Goal: Task Accomplishment & Management: Manage account settings

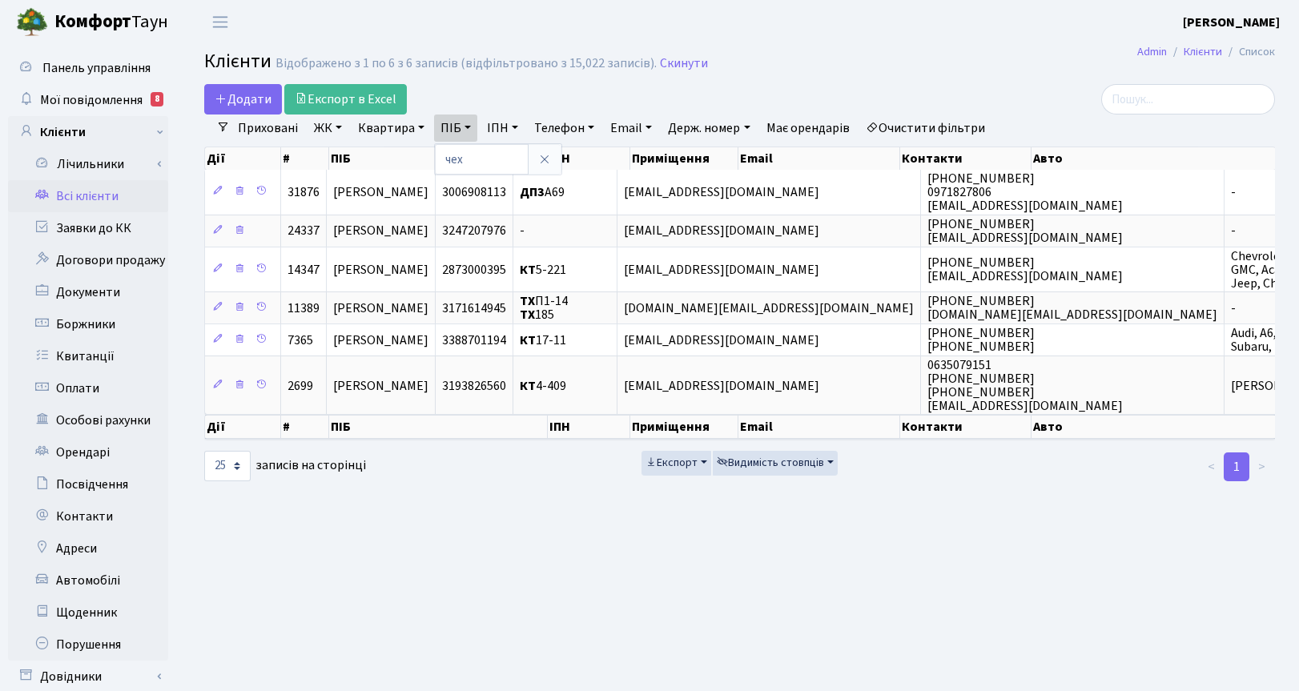
select select "25"
type input "чередн"
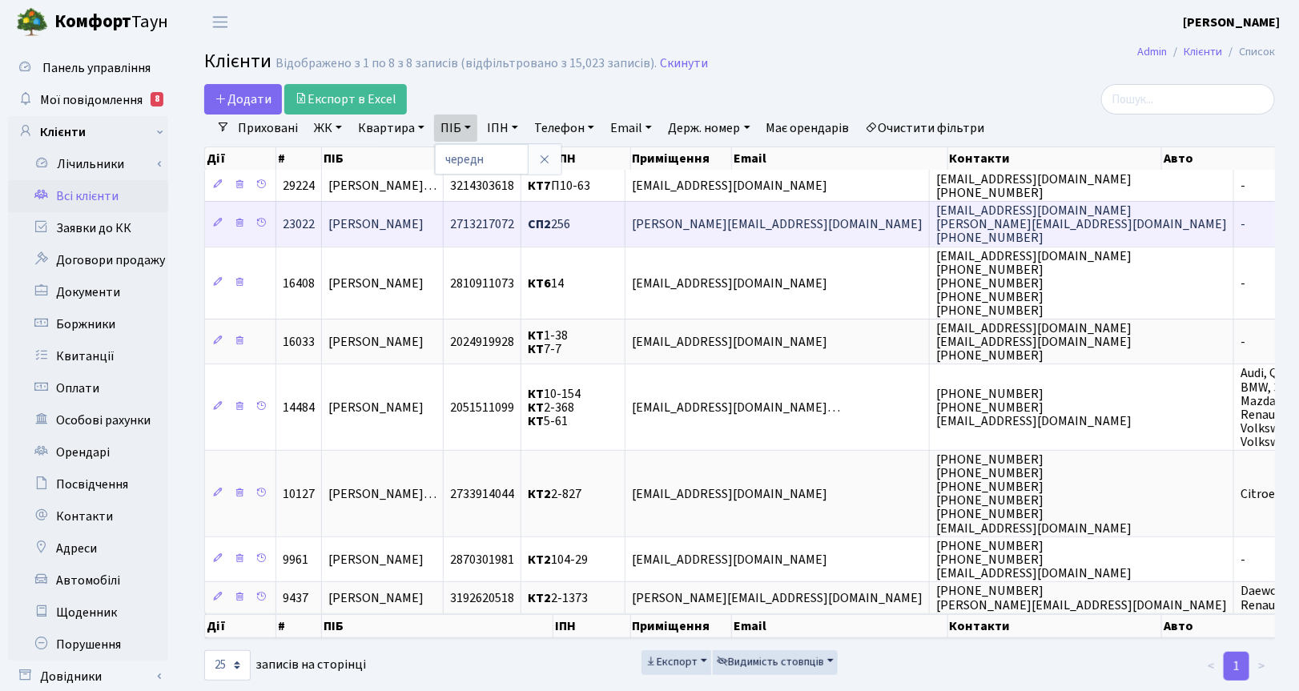
click at [397, 232] on span "[PERSON_NAME]" at bounding box center [375, 224] width 95 height 18
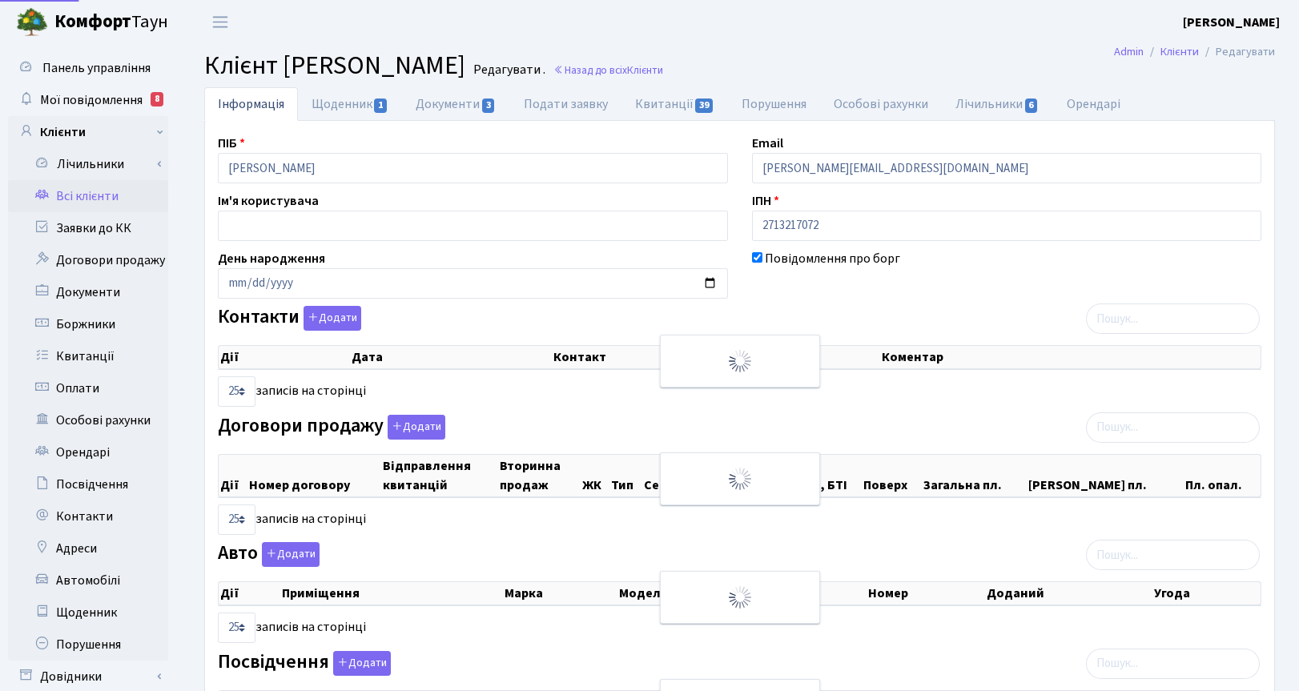
select select "25"
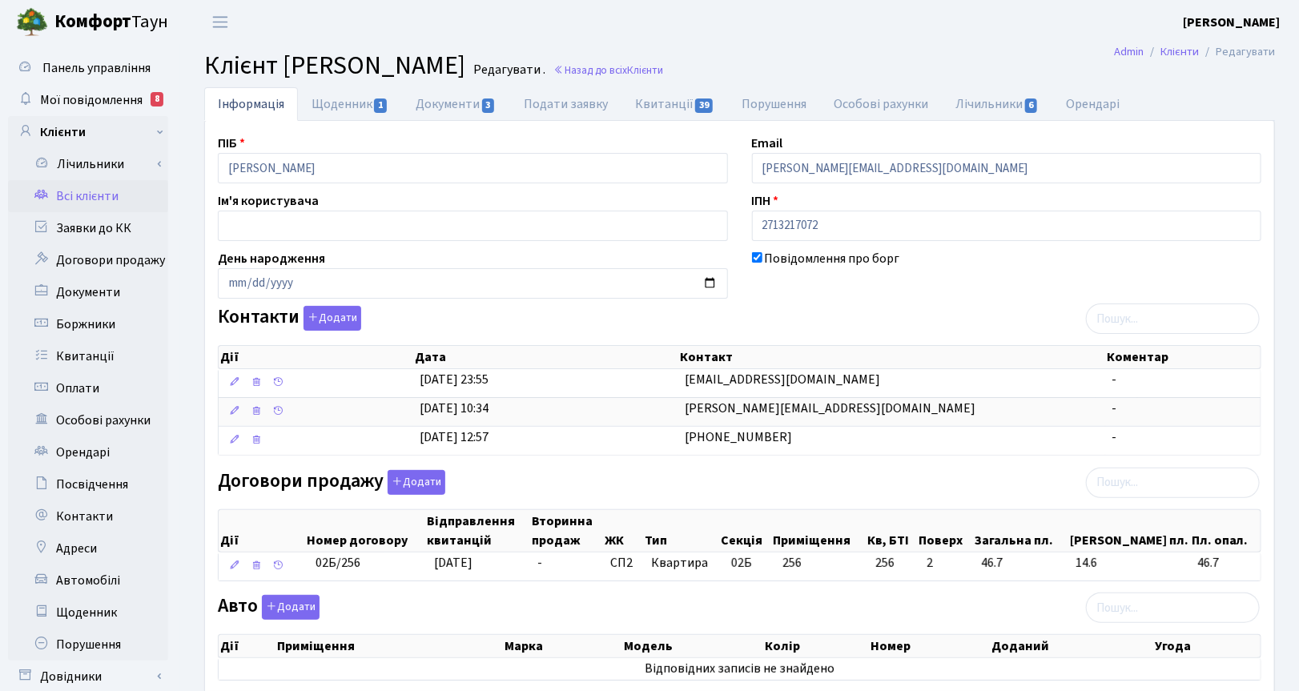
click at [746, 502] on div at bounding box center [1007, 500] width 534 height 10
click at [354, 104] on link "Щоденник 1" at bounding box center [350, 103] width 104 height 33
select select "25"
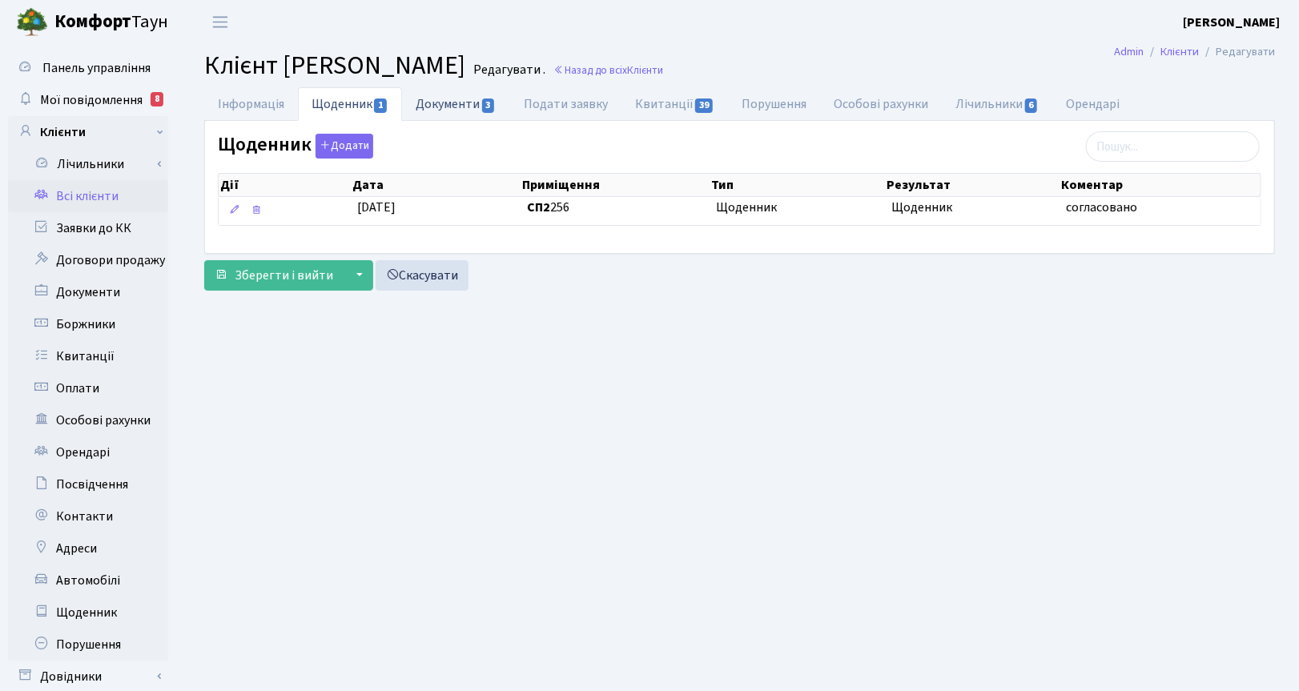
click at [462, 110] on link "Документи 3" at bounding box center [455, 103] width 107 height 33
select select "25"
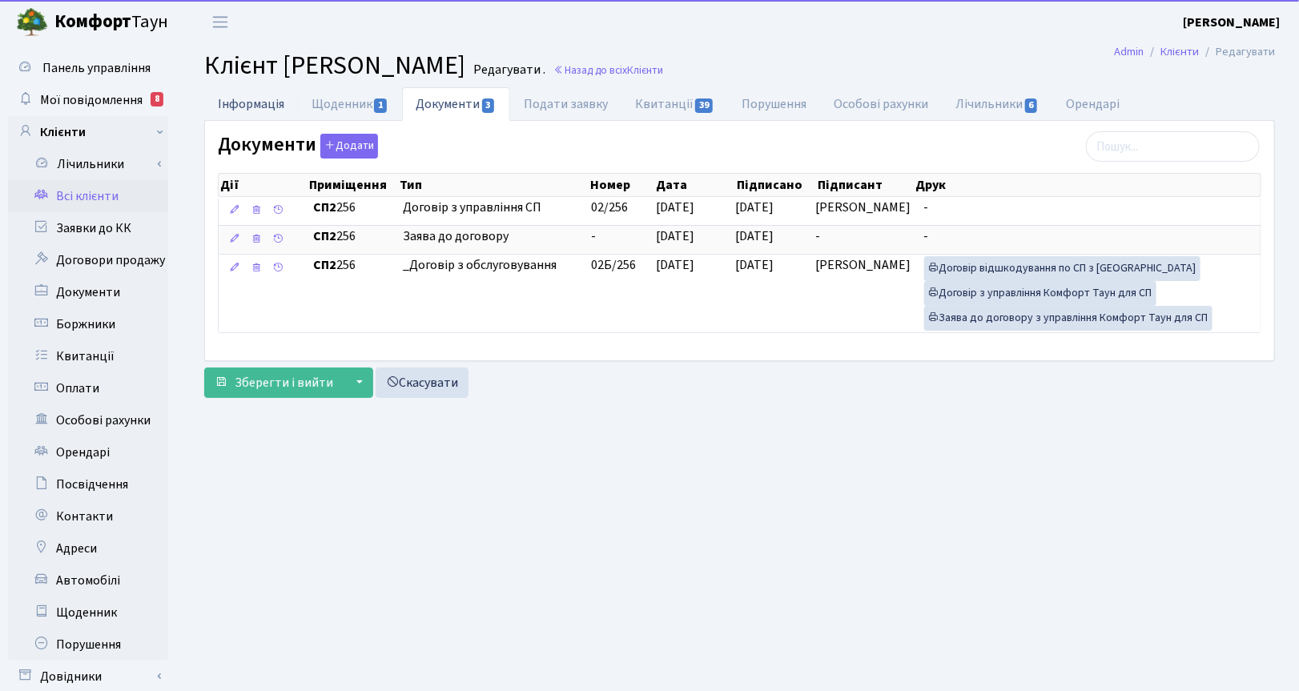
click at [244, 104] on link "Інформація" at bounding box center [251, 103] width 94 height 33
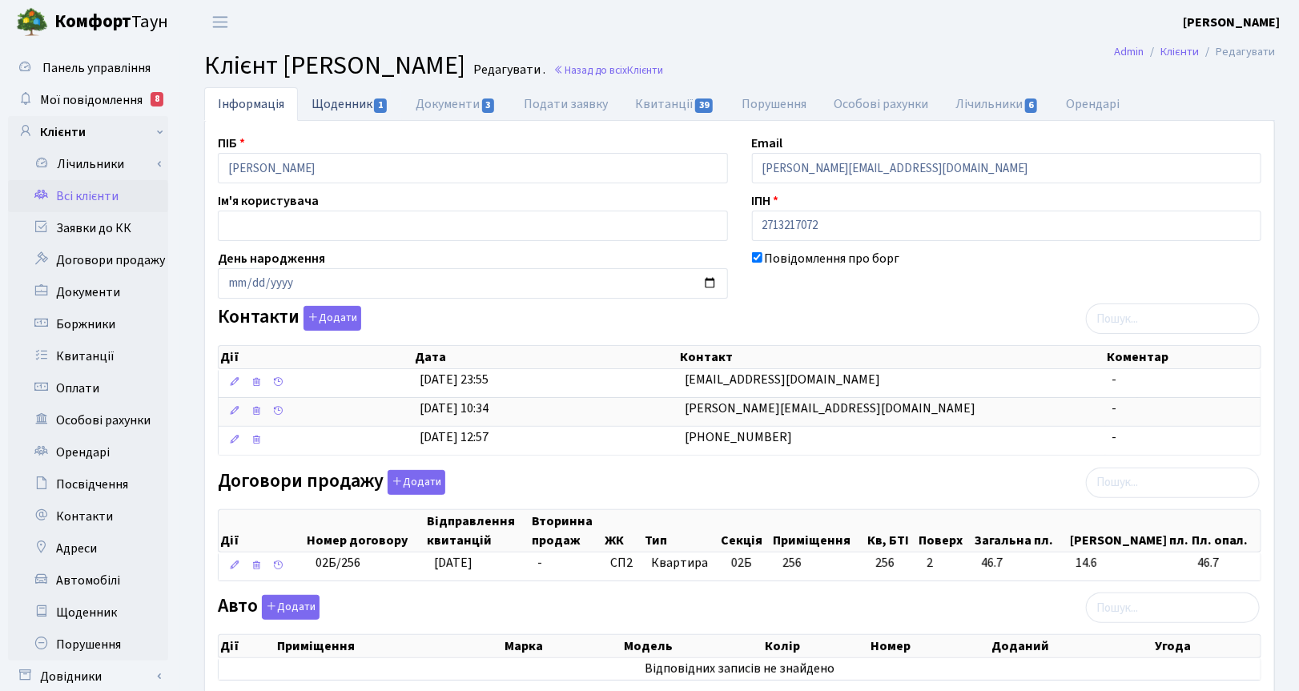
click at [337, 106] on link "Щоденник 1" at bounding box center [350, 103] width 104 height 33
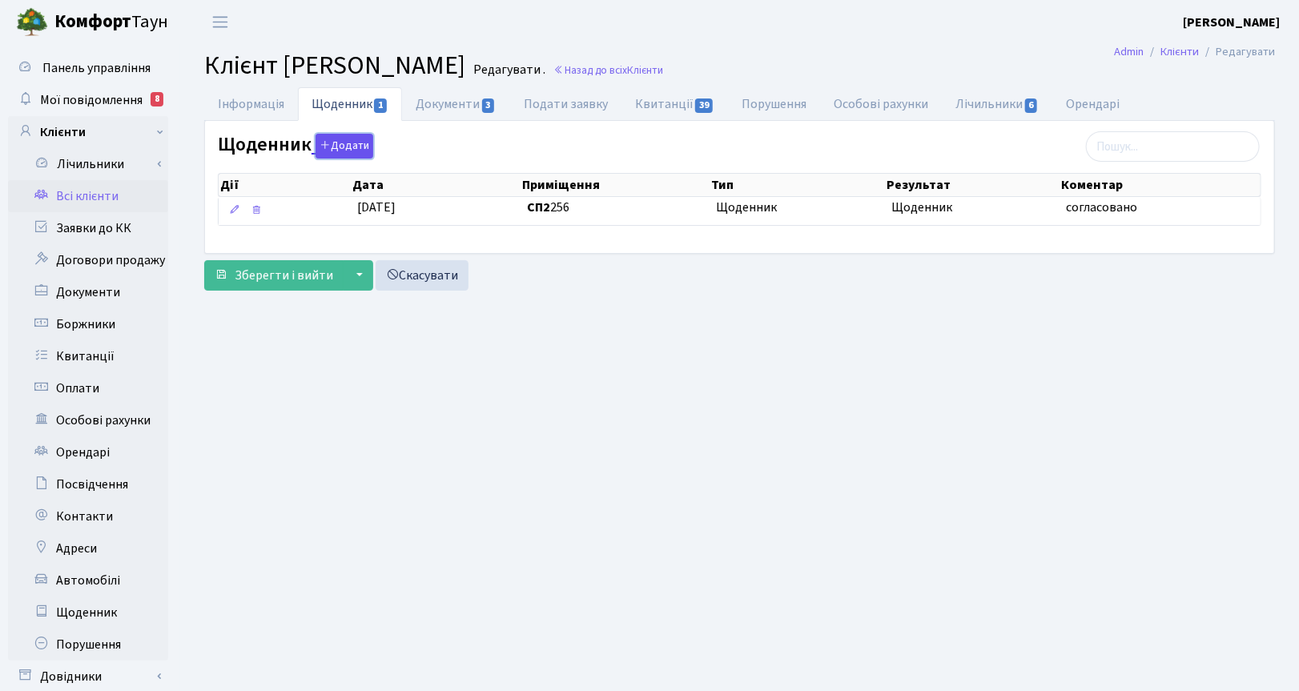
click at [344, 148] on button "Додати" at bounding box center [345, 146] width 58 height 25
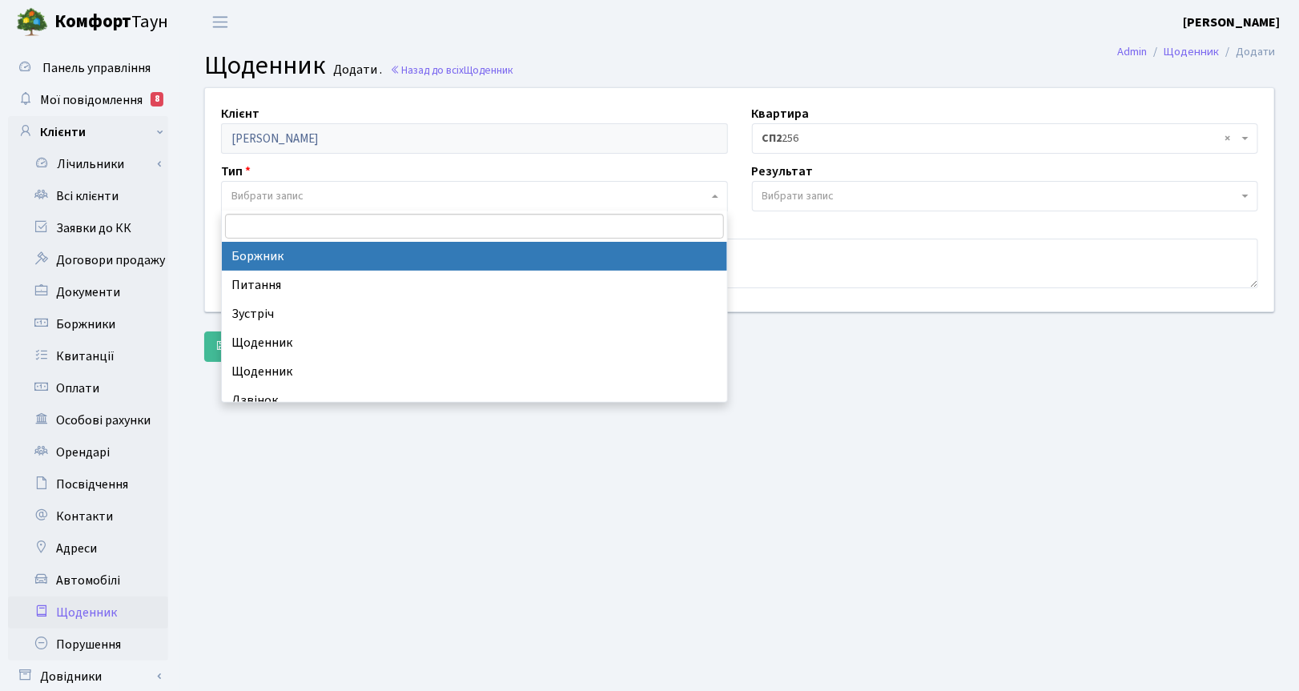
click at [278, 199] on span "Вибрати запис" at bounding box center [267, 196] width 72 height 16
select select "189"
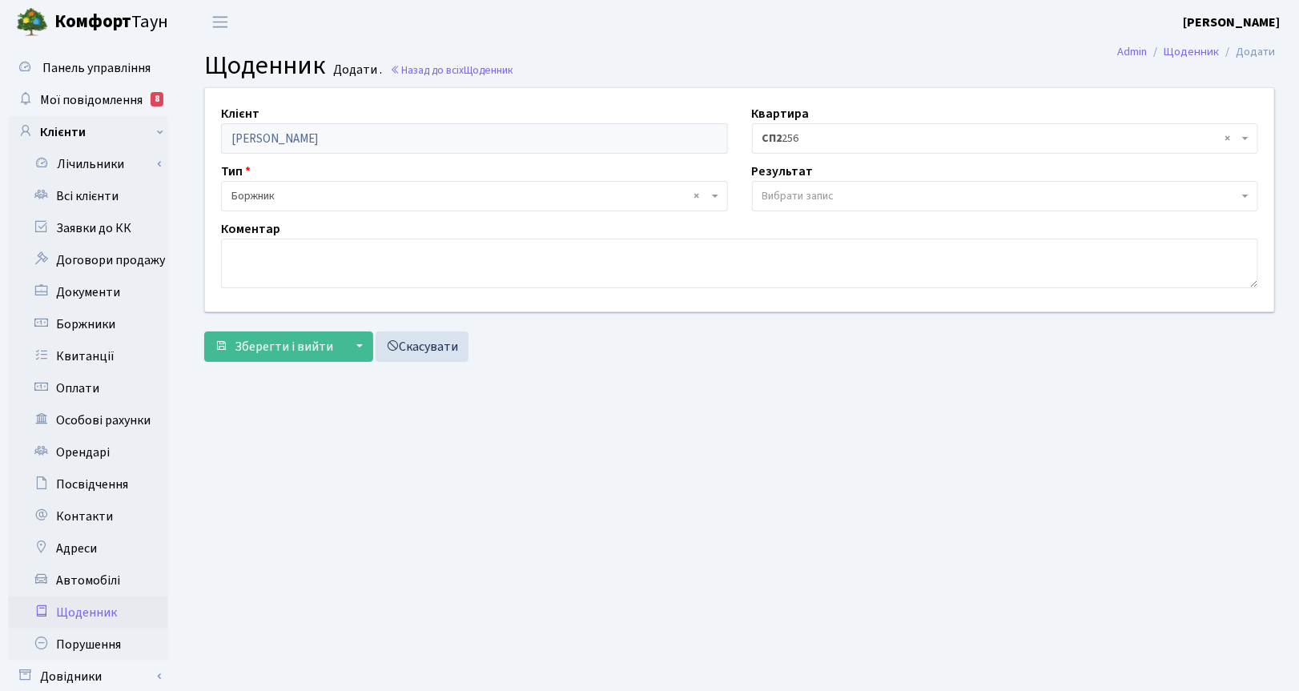
click at [778, 193] on span "Вибрати запис" at bounding box center [798, 196] width 72 height 16
select select "14"
click at [268, 265] on textarea at bounding box center [739, 264] width 1037 height 50
type textarea "Сплатили всю суму боргу!"
click at [309, 354] on span "Зберегти і вийти" at bounding box center [284, 347] width 99 height 18
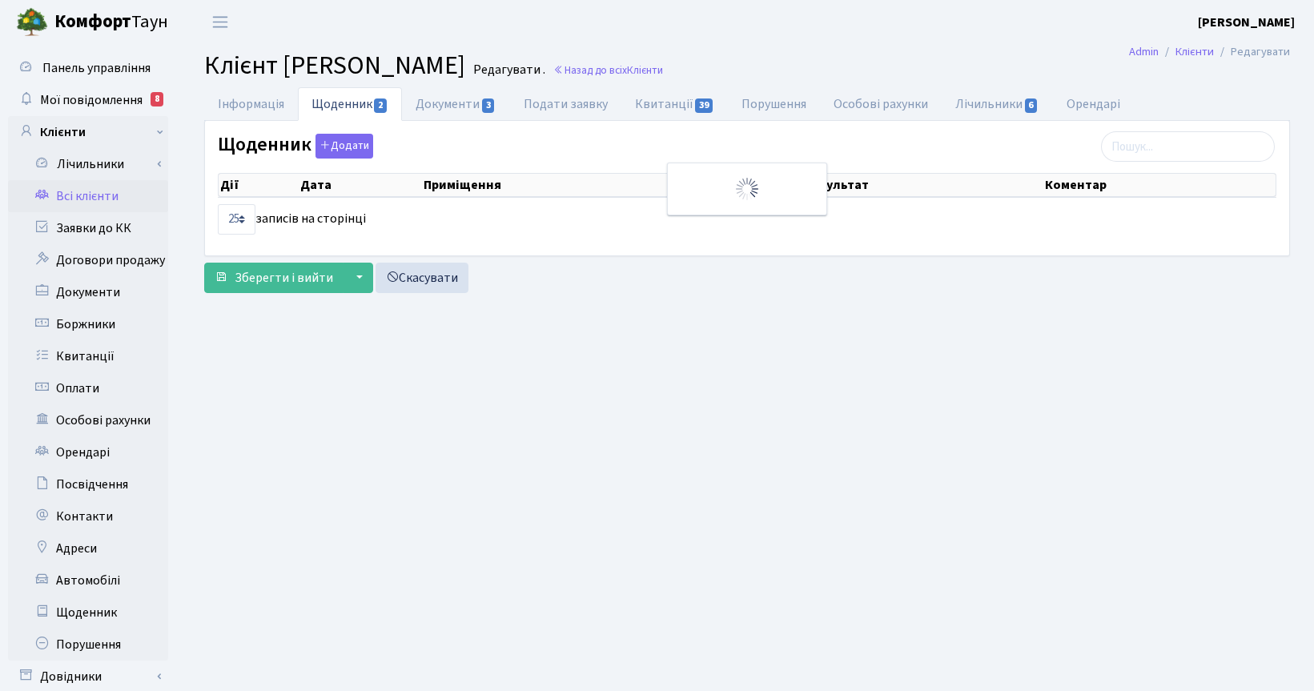
select select "25"
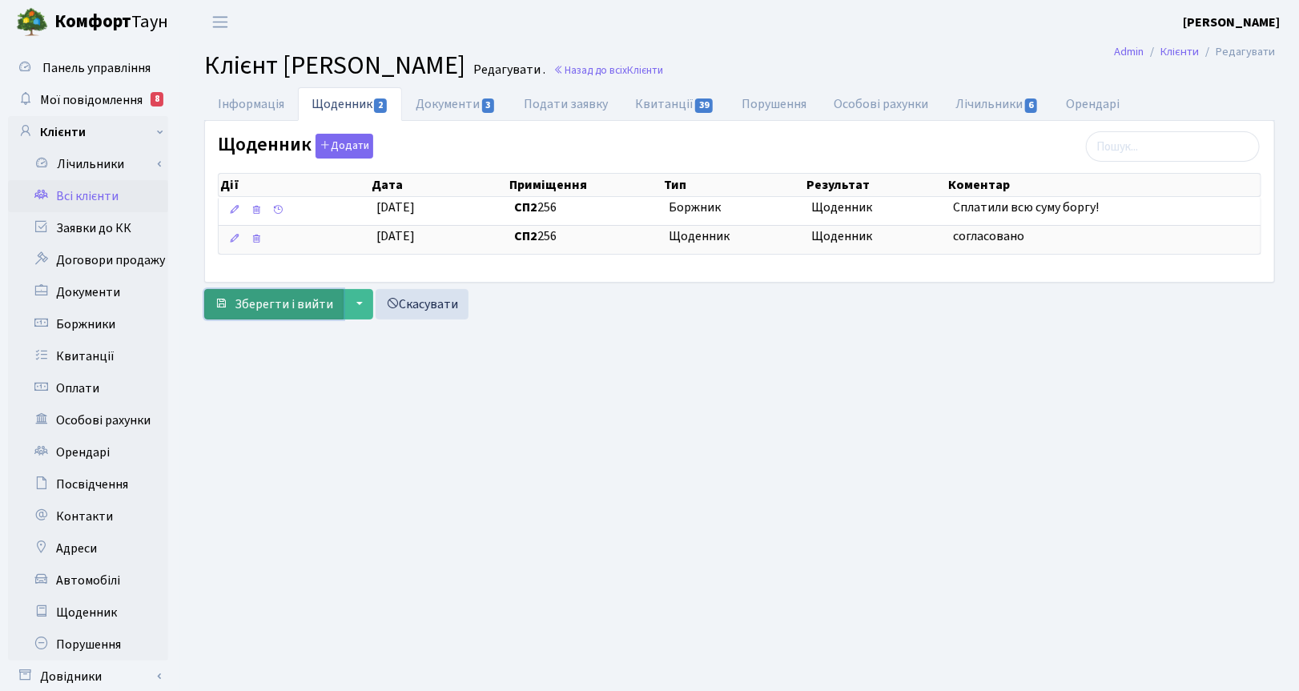
click at [293, 307] on span "Зберегти і вийти" at bounding box center [284, 305] width 99 height 18
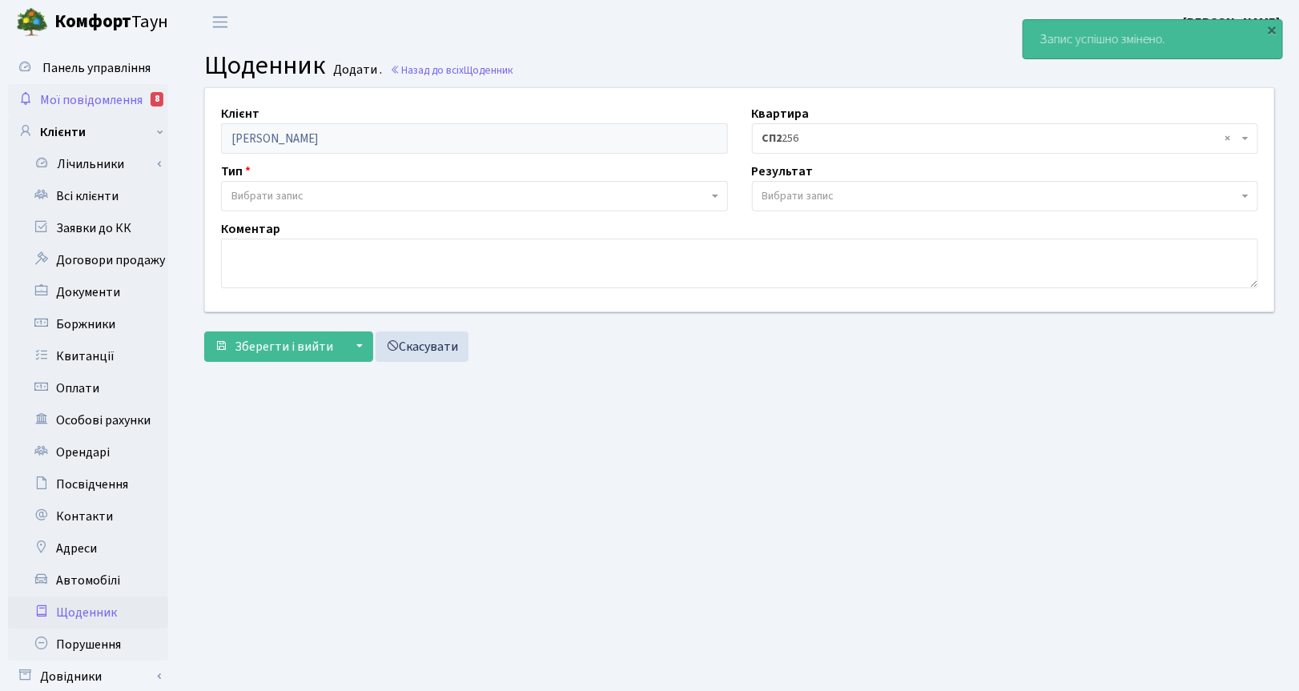
click at [123, 93] on span "Мої повідомлення" at bounding box center [91, 100] width 103 height 18
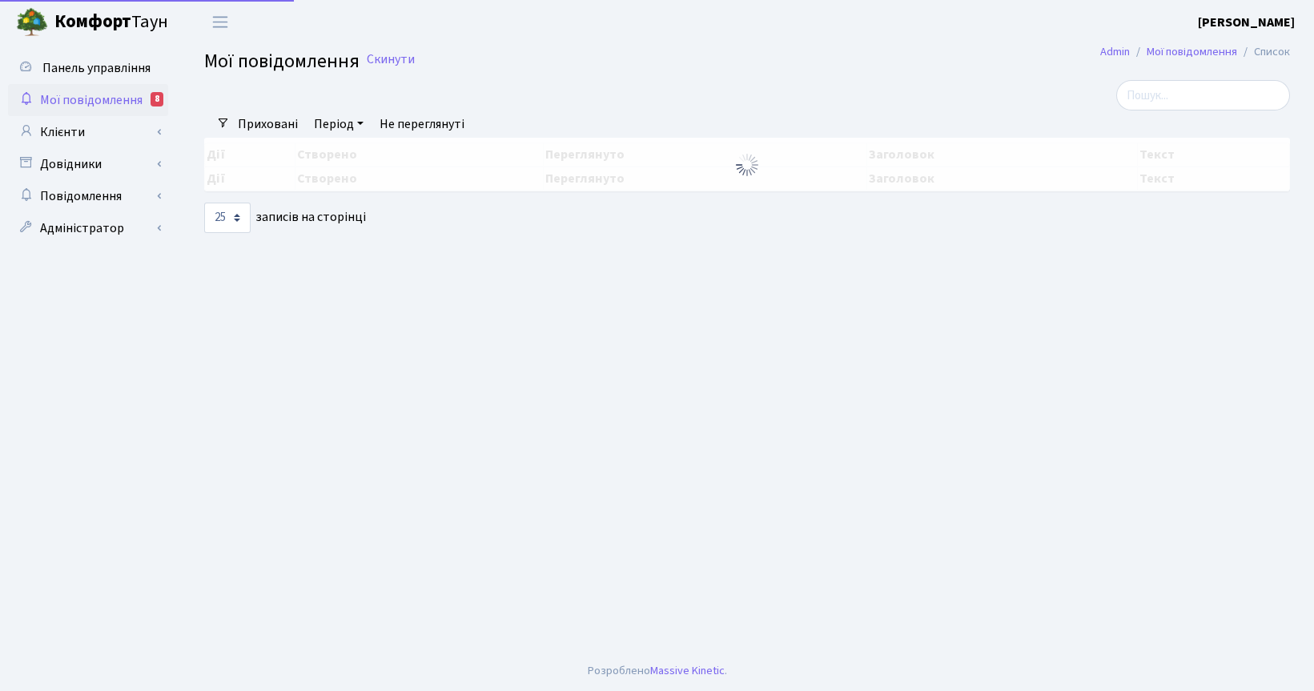
select select "25"
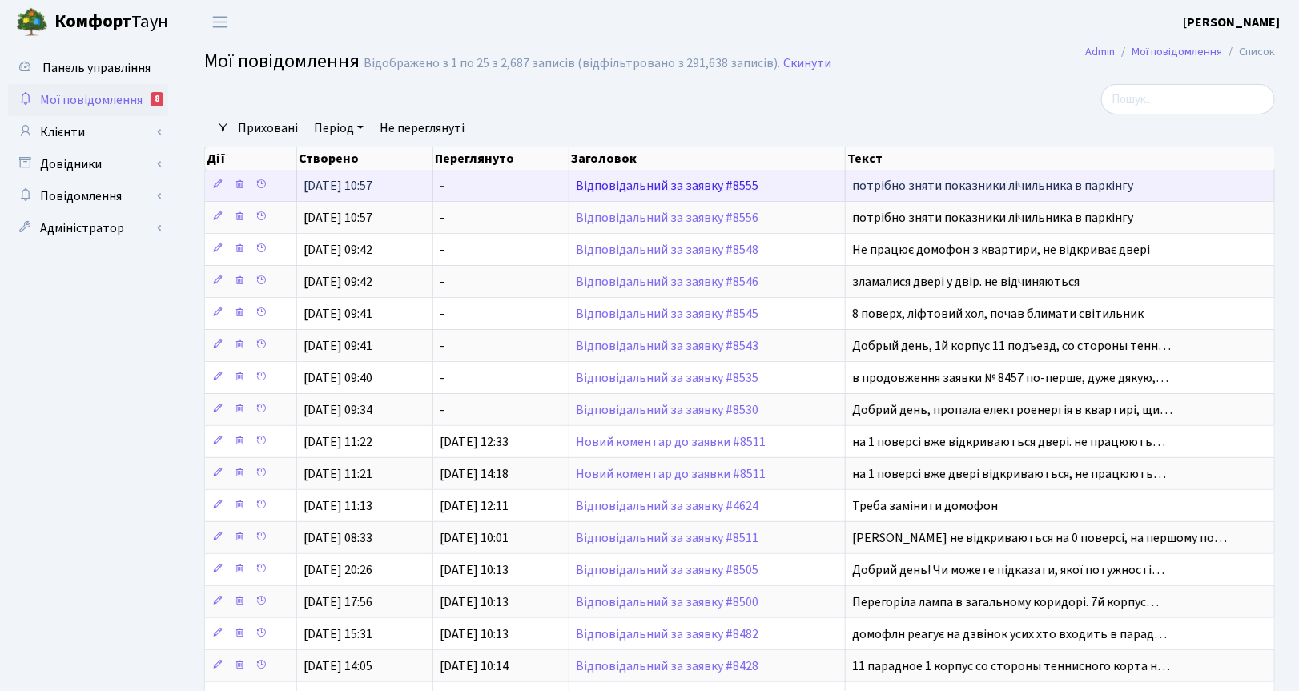
click at [690, 184] on link "Відповідальний за заявку #8555" at bounding box center [667, 186] width 183 height 18
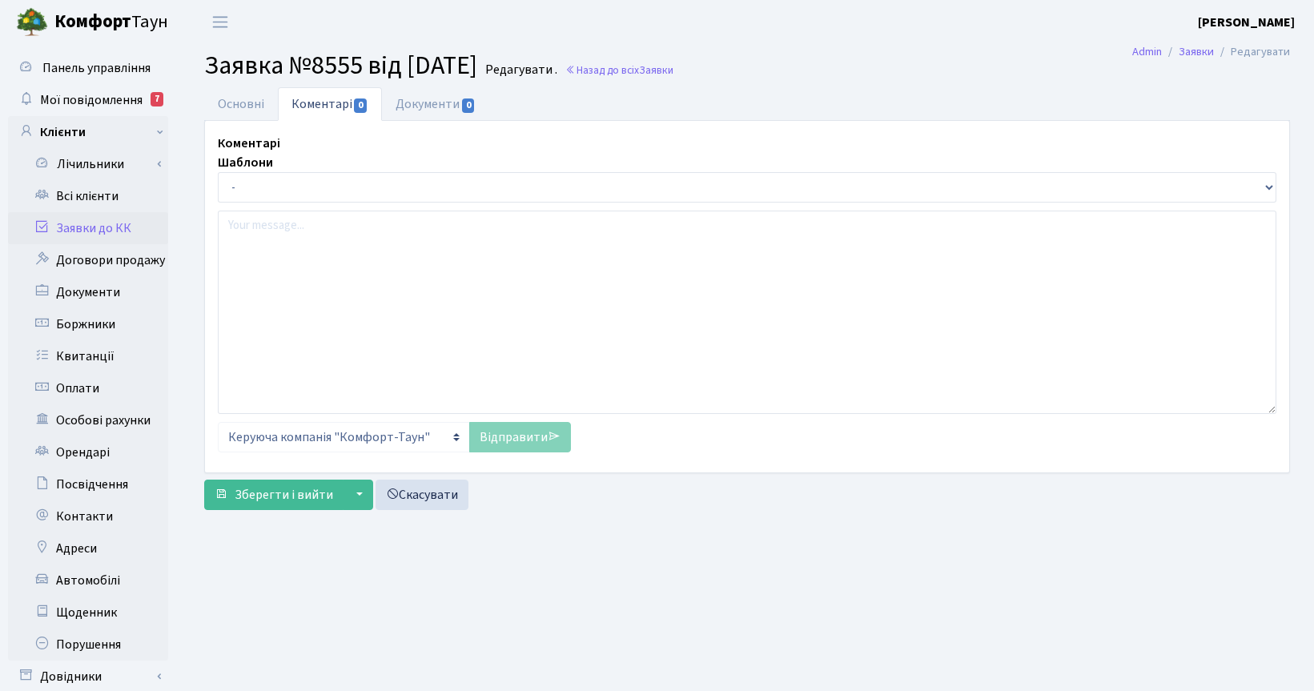
select select "8910"
select select "29"
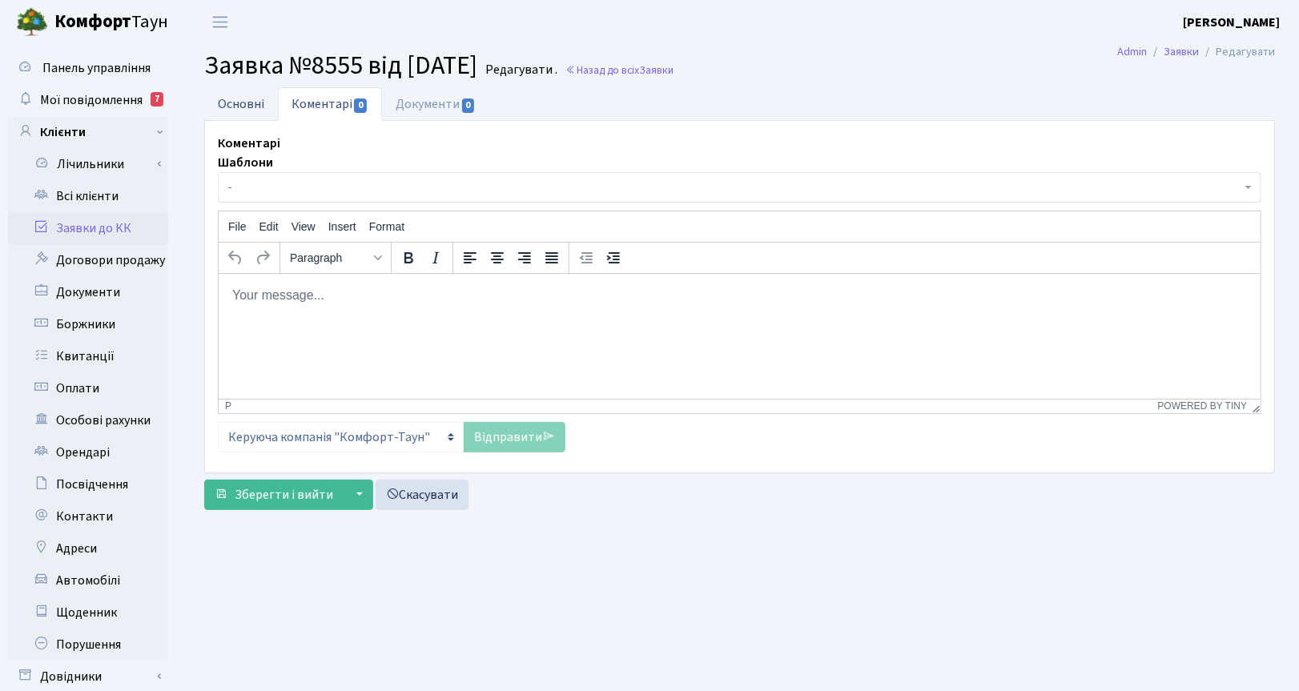
click at [241, 105] on link "Основні" at bounding box center [241, 103] width 74 height 33
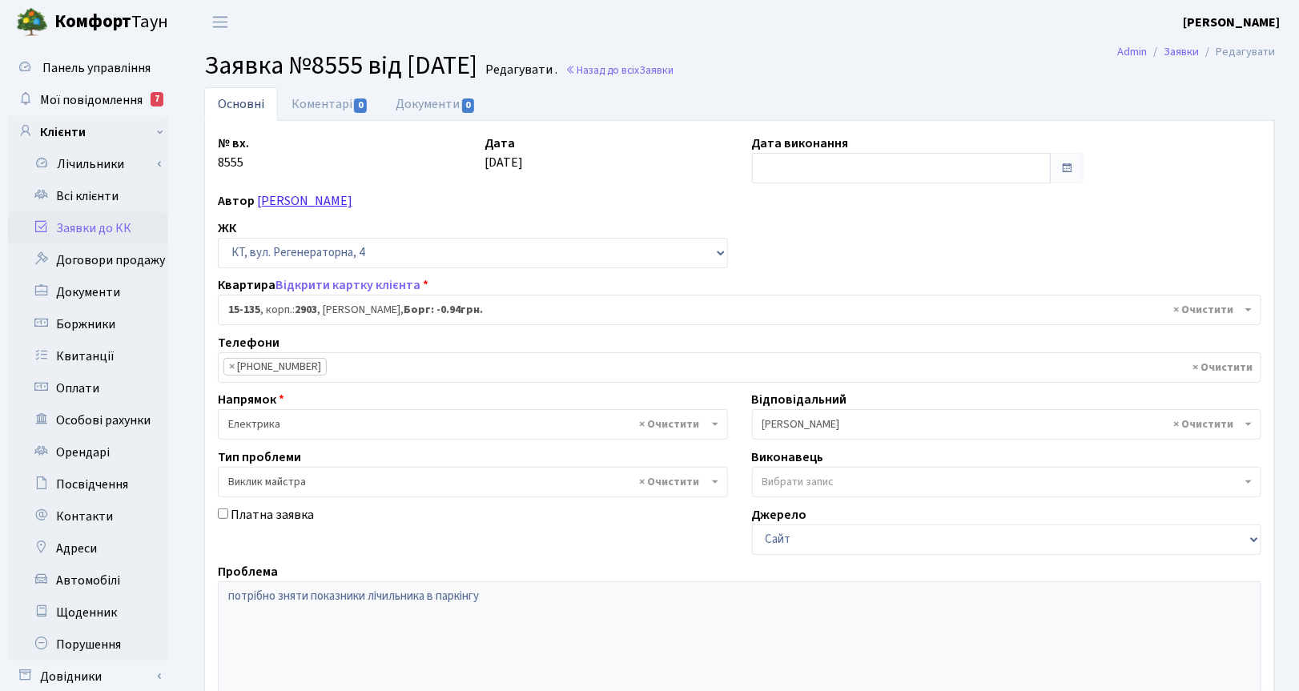
click at [332, 197] on link "Боброва Катерина Вадимівна" at bounding box center [304, 201] width 95 height 18
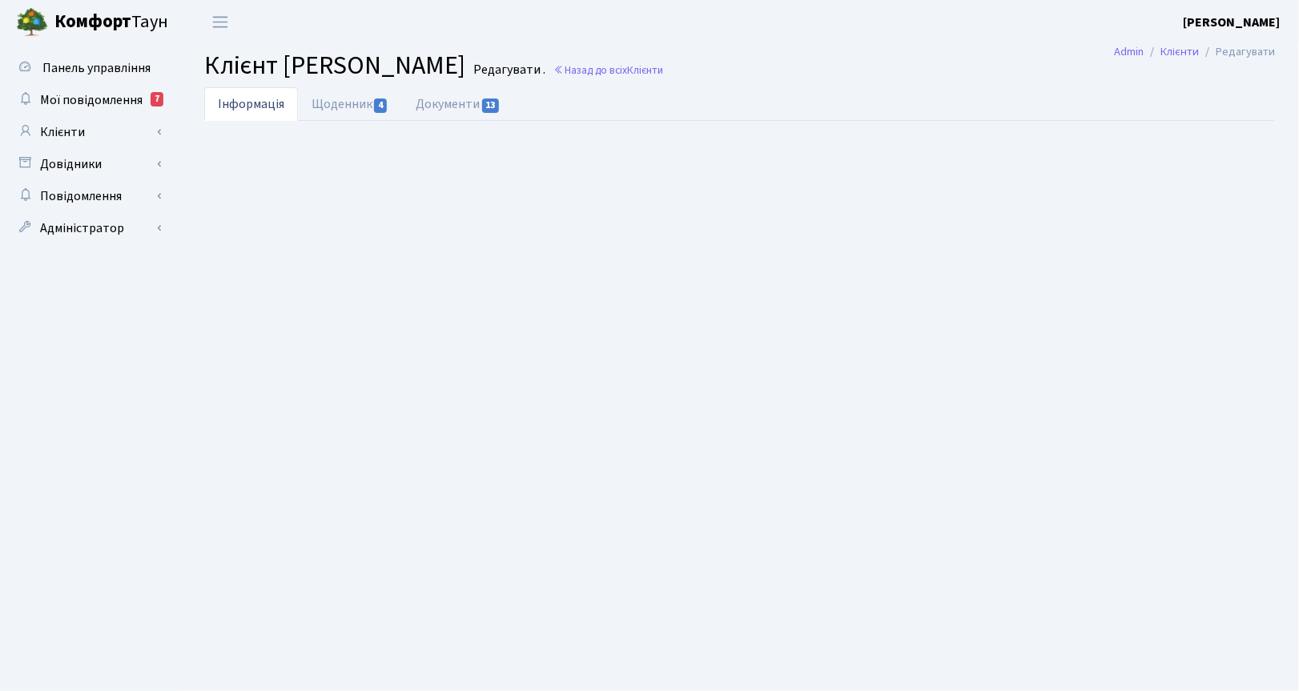
select select "25"
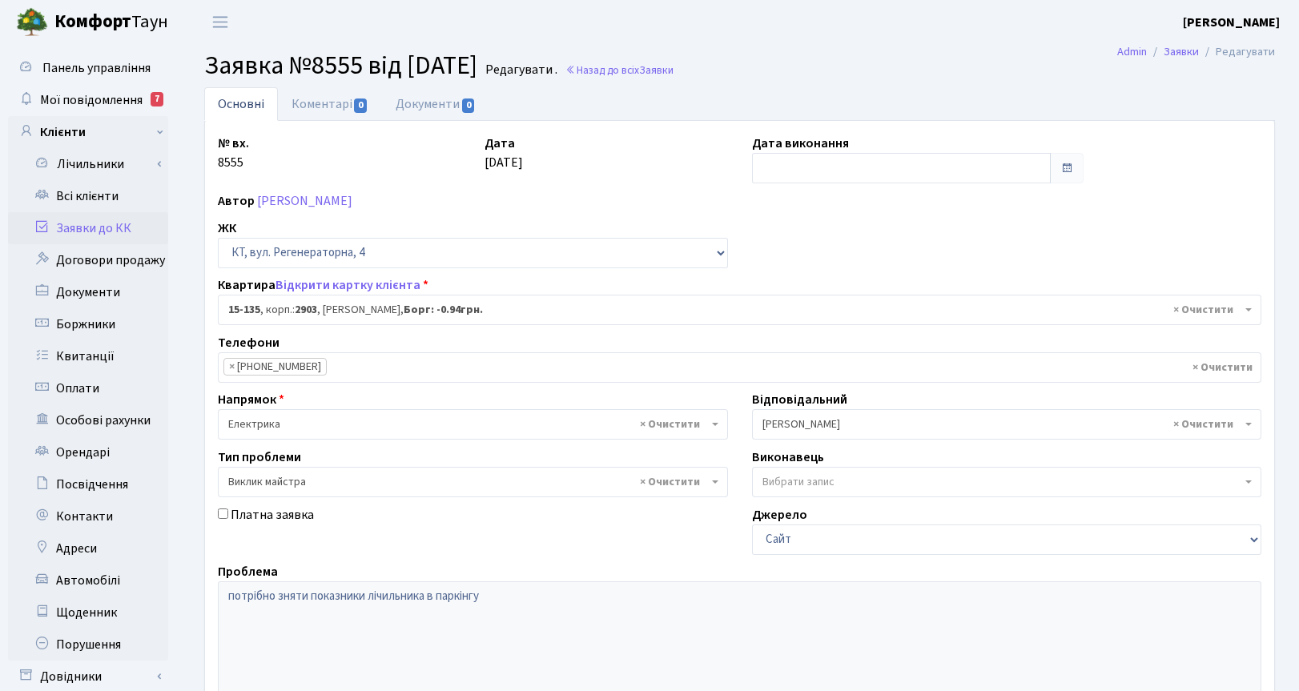
select select "8910"
select select "29"
click at [225, 514] on input "Платна заявка" at bounding box center [223, 514] width 10 height 10
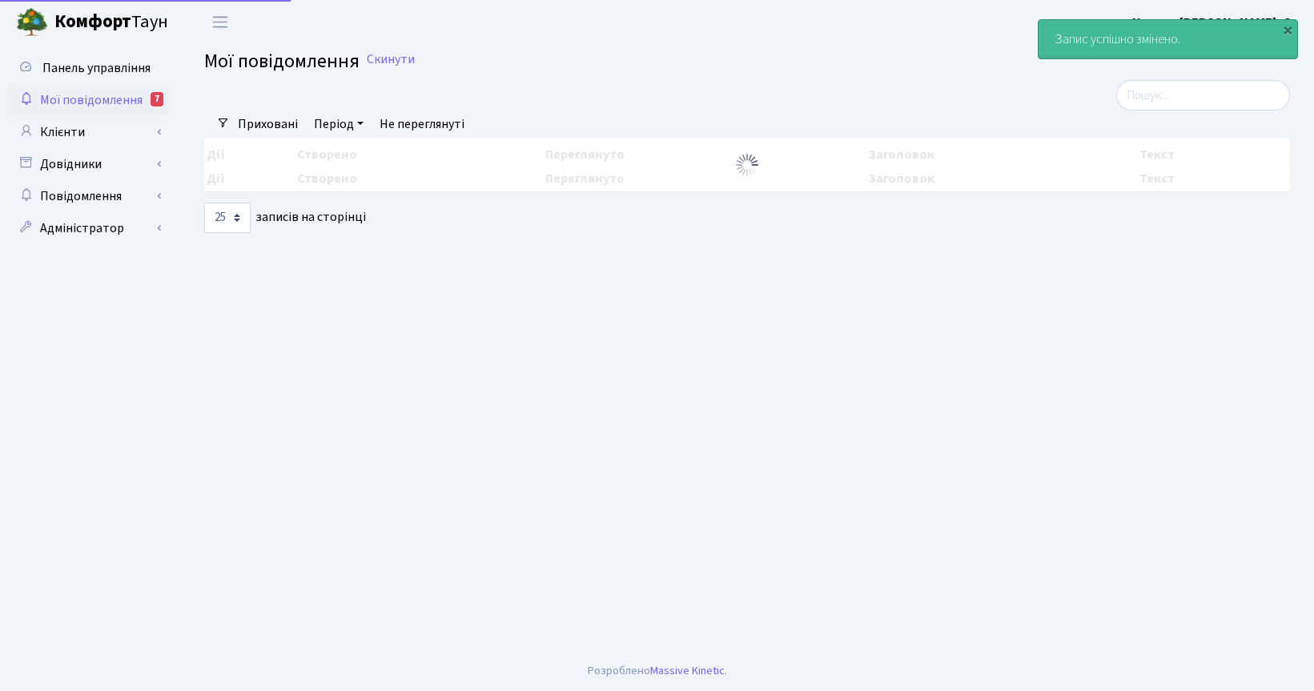
select select "25"
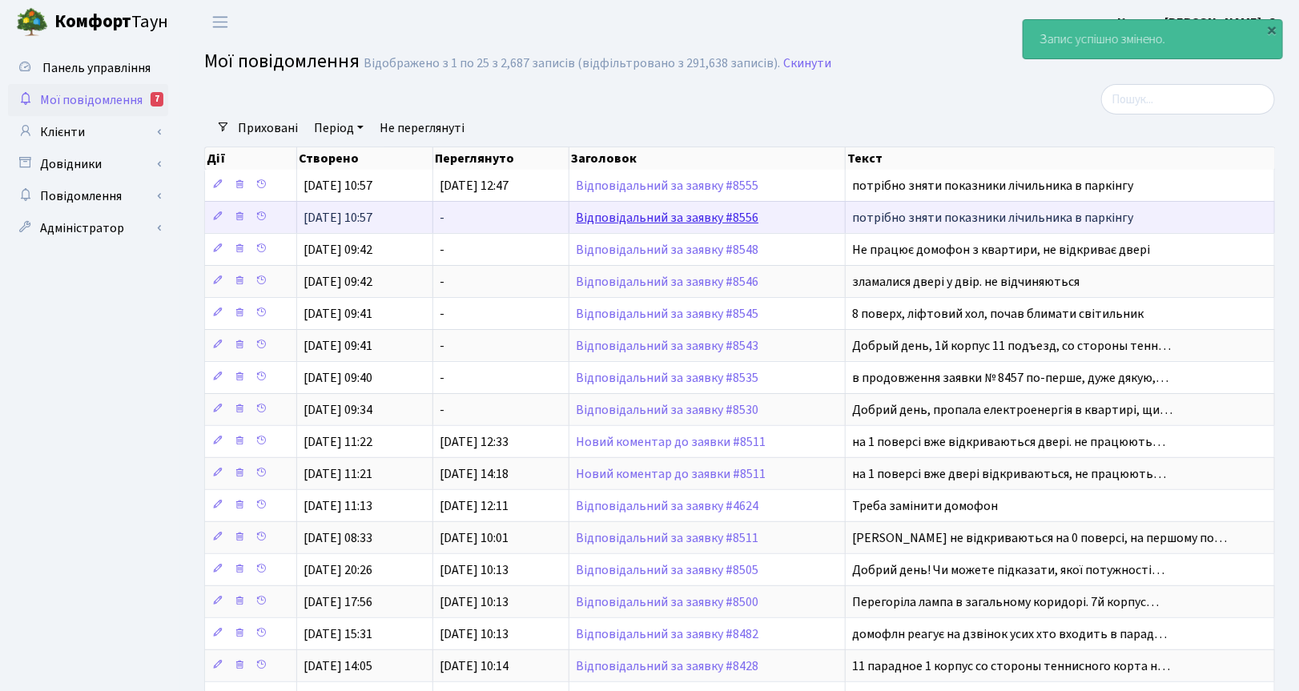
click at [661, 216] on link "Відповідальний за заявку #8556" at bounding box center [667, 218] width 183 height 18
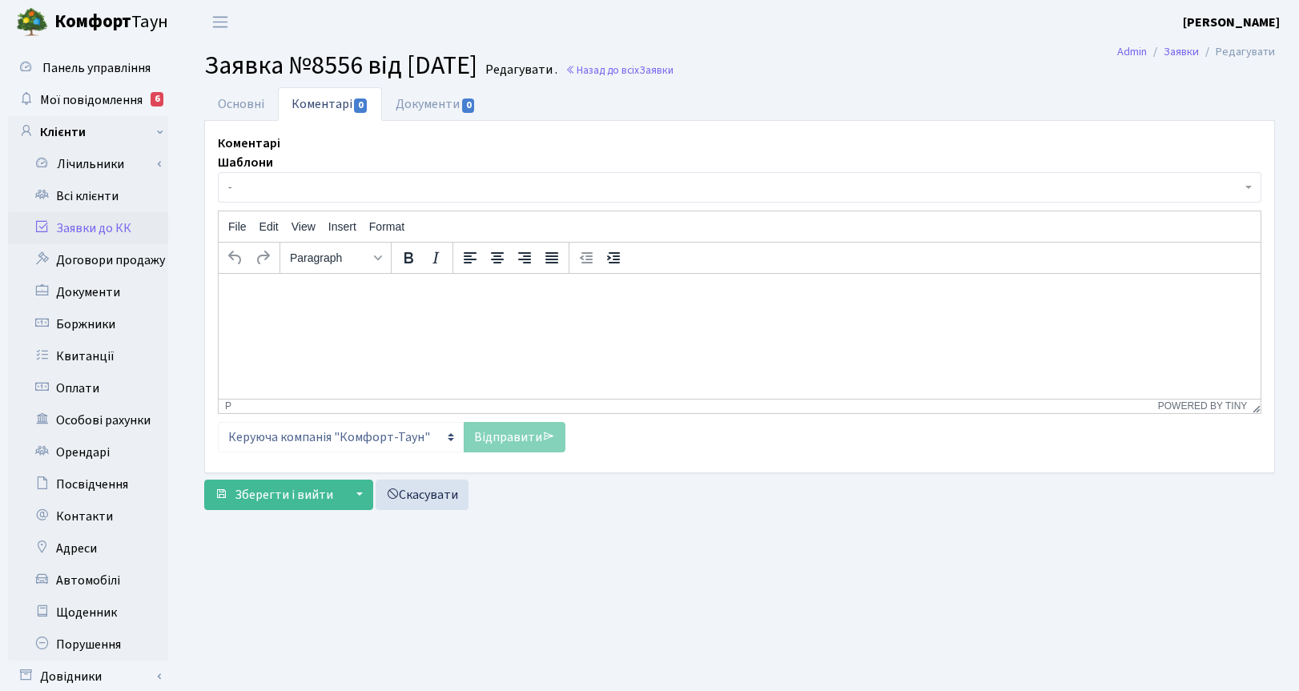
select select "9972"
select select "29"
click at [228, 103] on link "Основні" at bounding box center [241, 103] width 74 height 33
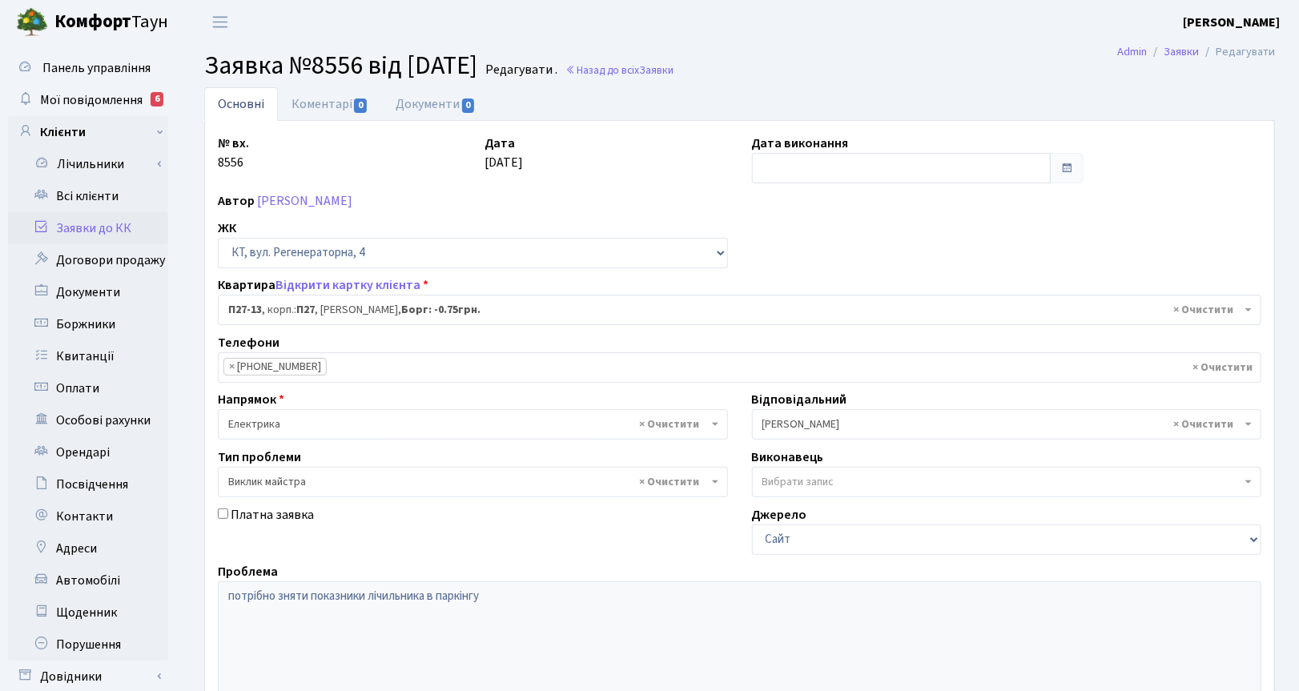
click at [222, 517] on input "Платна заявка" at bounding box center [223, 514] width 10 height 10
checkbox input "true"
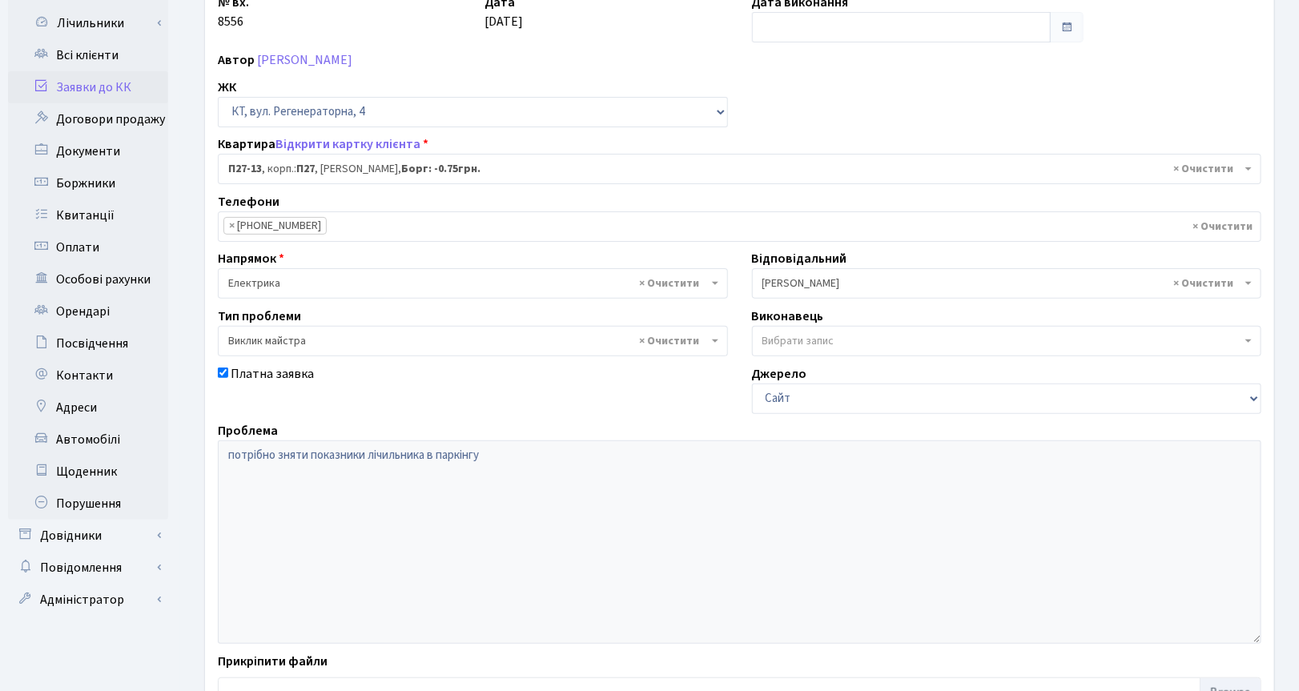
scroll to position [200, 0]
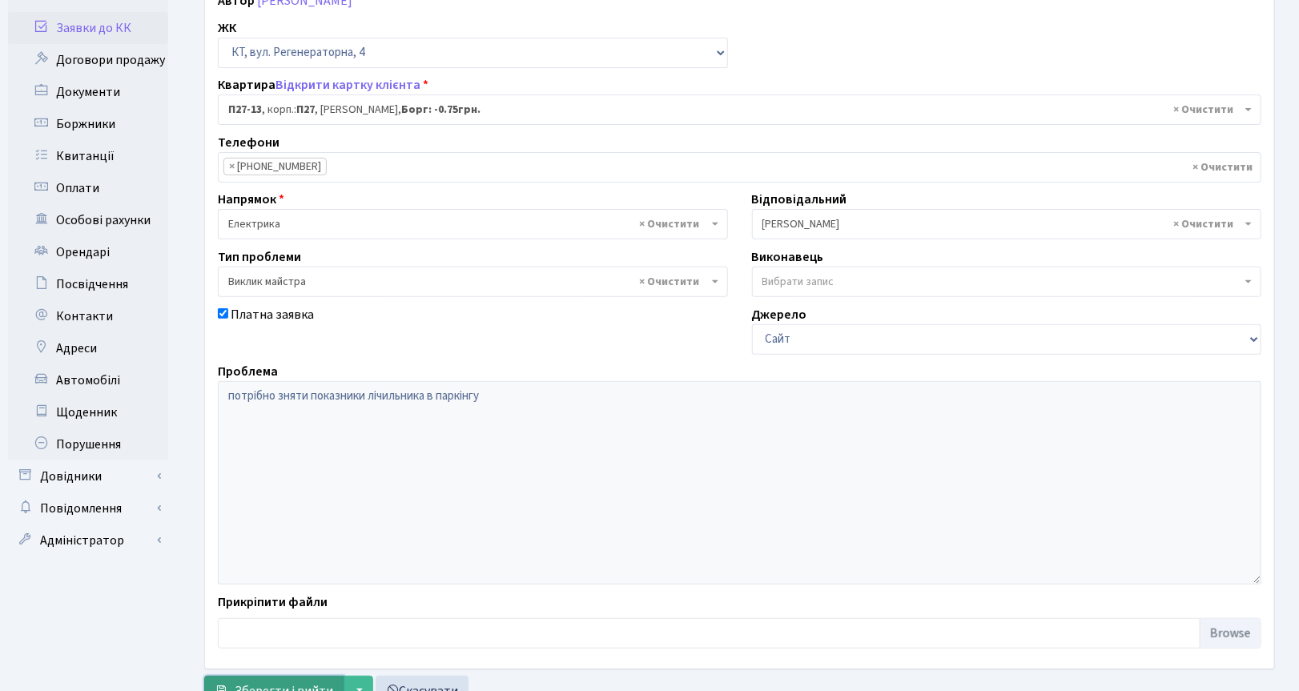
click at [293, 685] on span "Зберегти і вийти" at bounding box center [284, 691] width 99 height 18
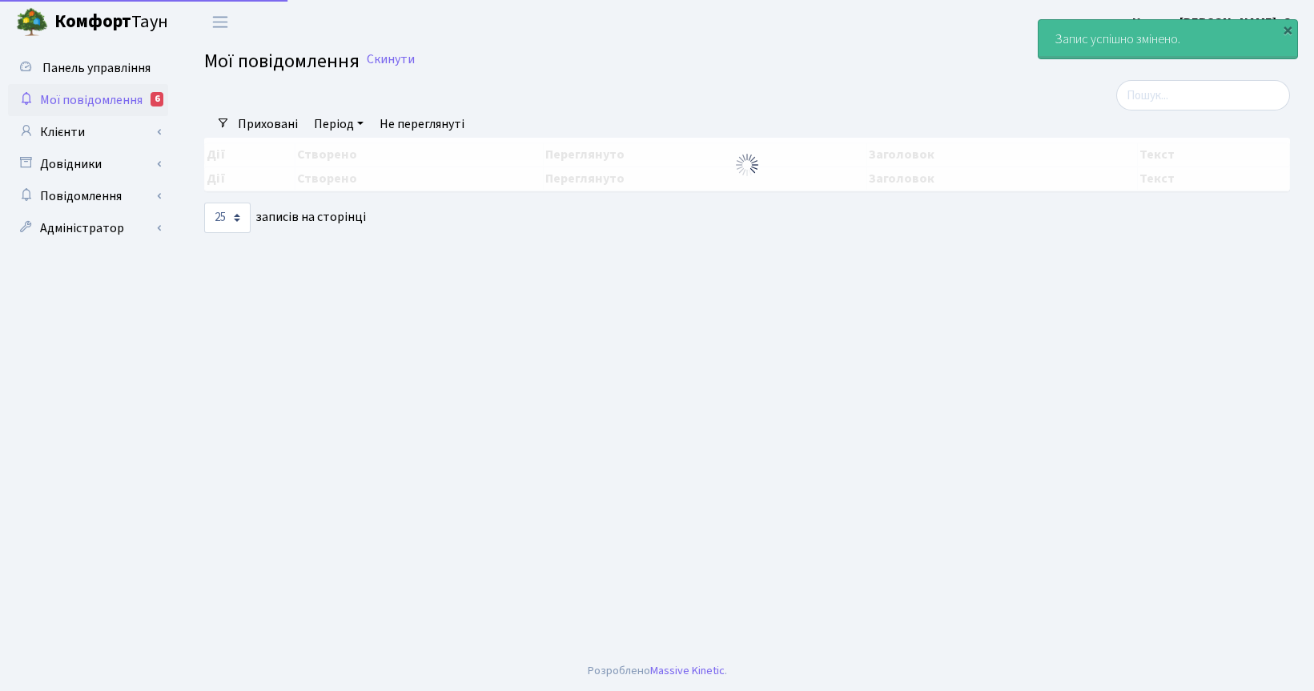
select select "25"
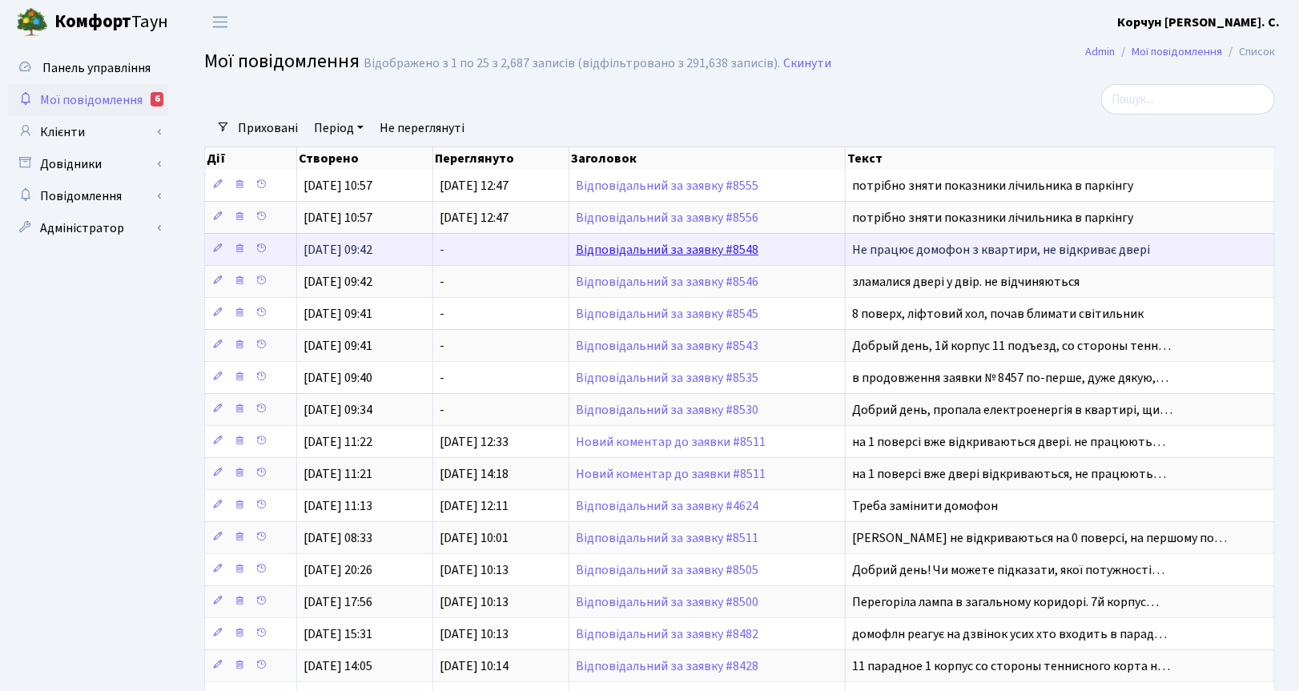
click at [662, 249] on link "Відповідальний за заявку #8548" at bounding box center [667, 250] width 183 height 18
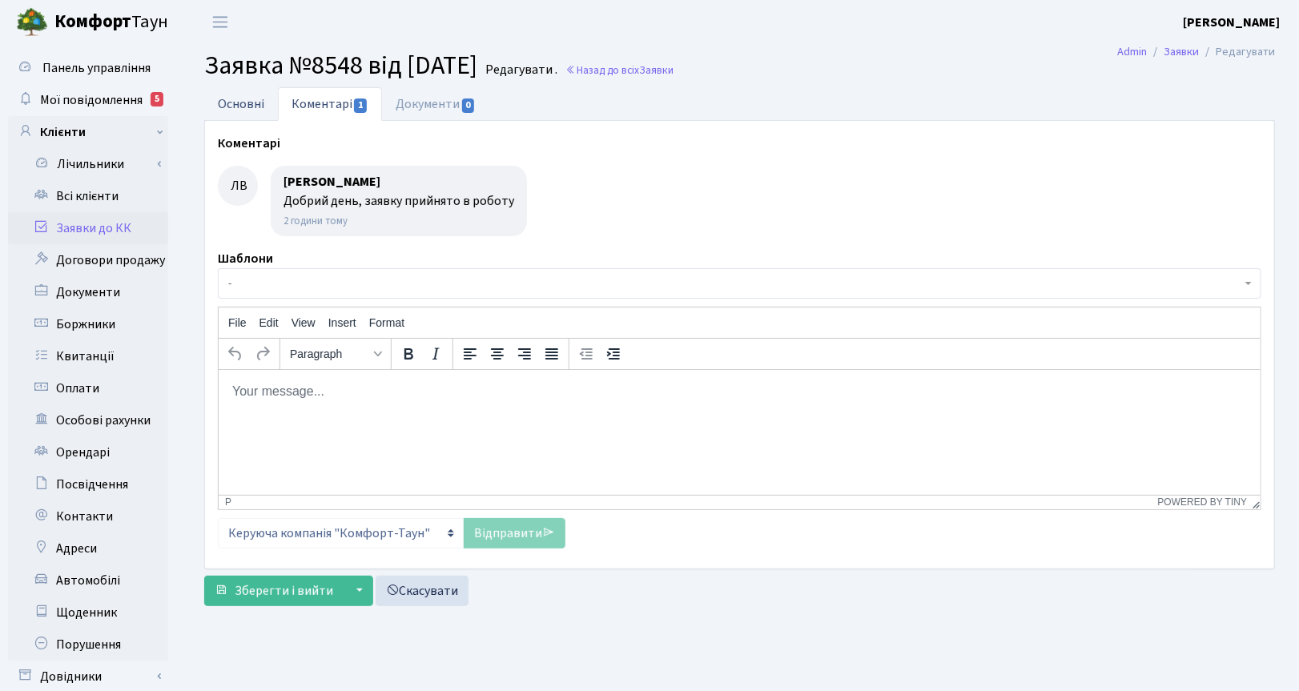
click at [229, 105] on link "Основні" at bounding box center [241, 103] width 74 height 33
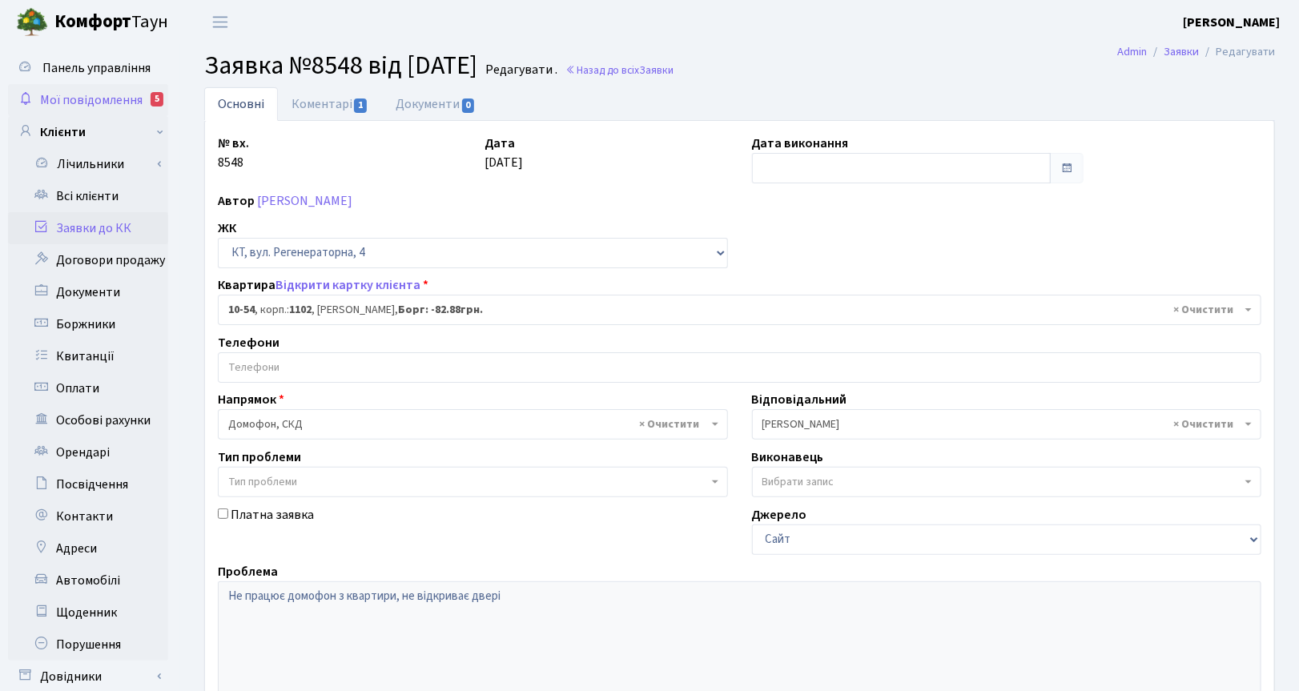
click at [78, 98] on span "Мої повідомлення" at bounding box center [91, 100] width 103 height 18
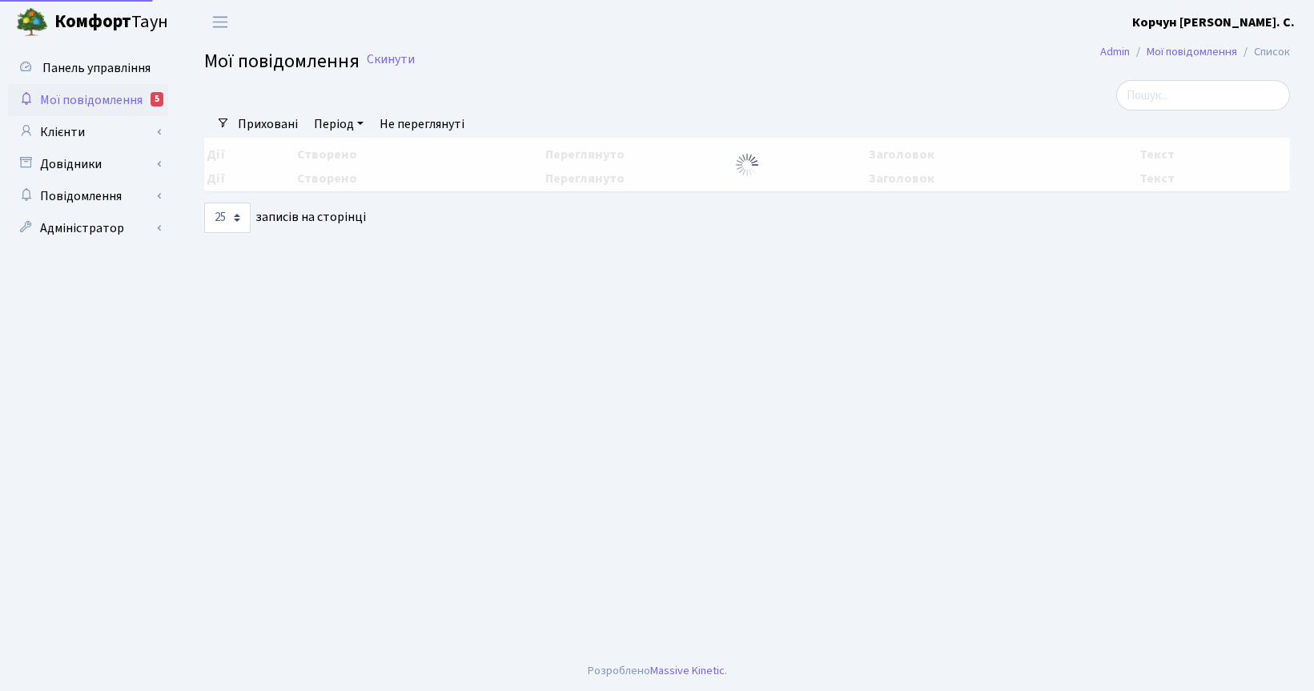
select select "25"
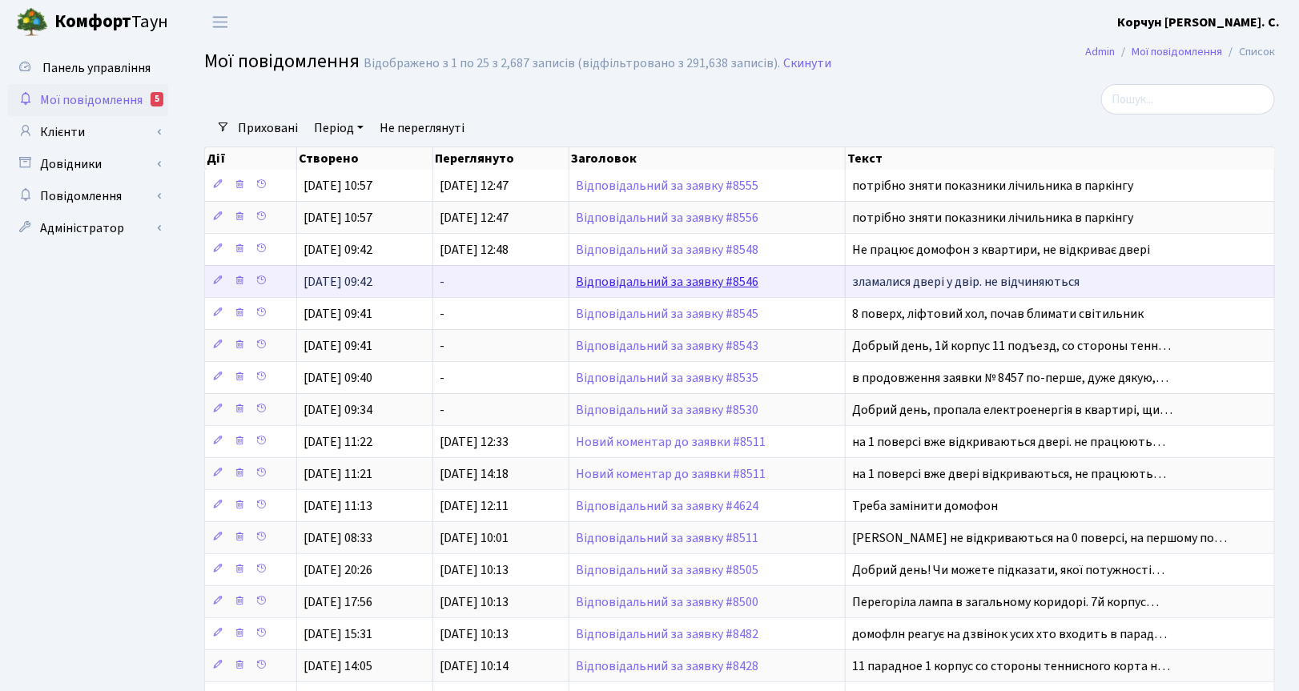
click at [639, 281] on link "Відповідальний за заявку #8546" at bounding box center [667, 282] width 183 height 18
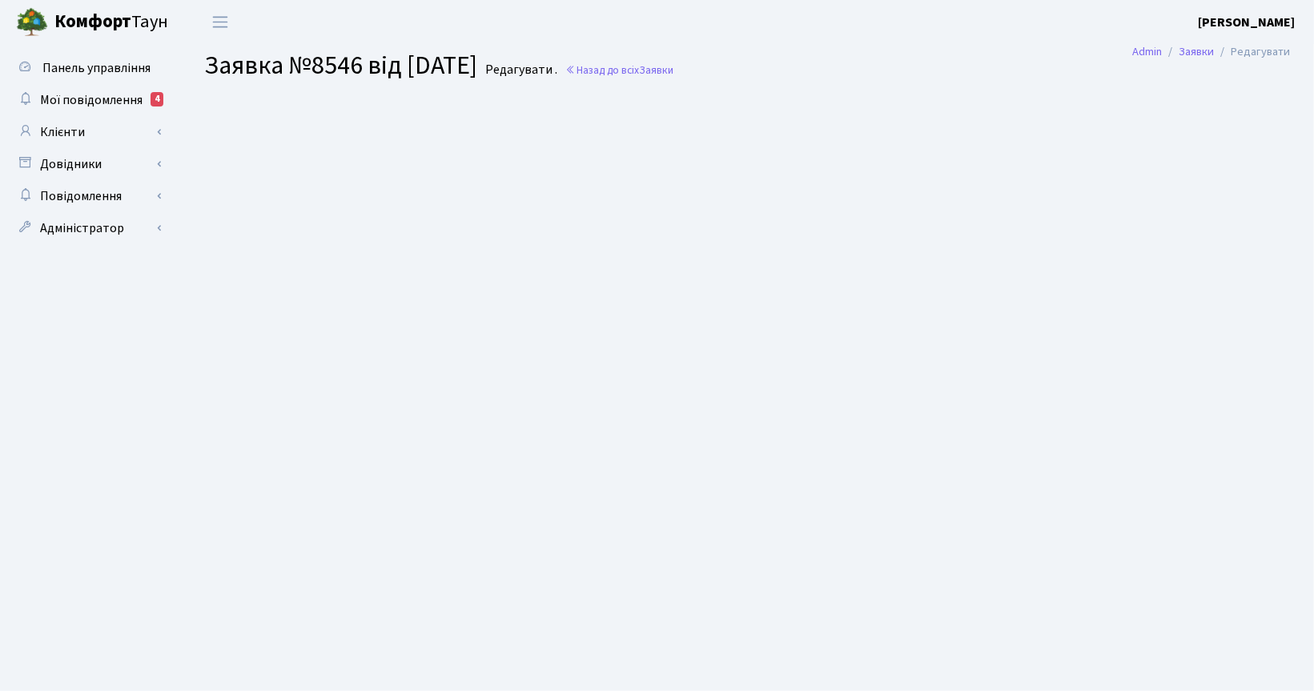
select select "8884"
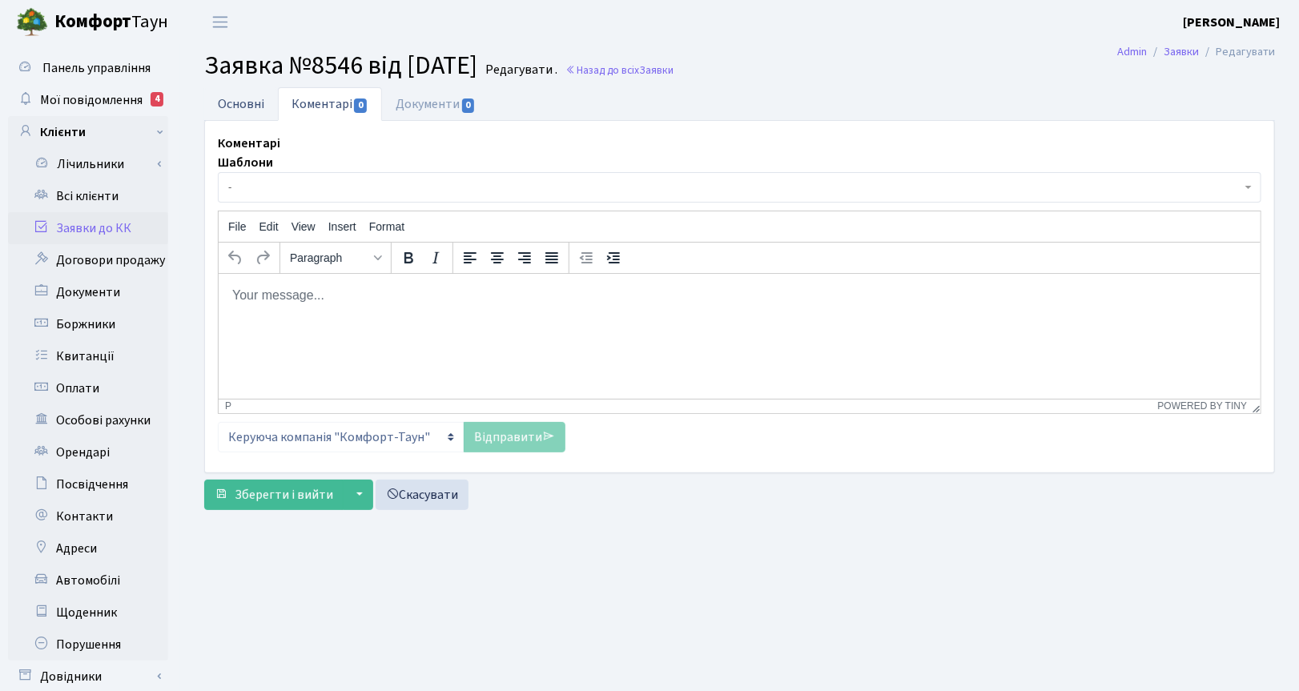
click at [234, 104] on link "Основні" at bounding box center [241, 103] width 74 height 33
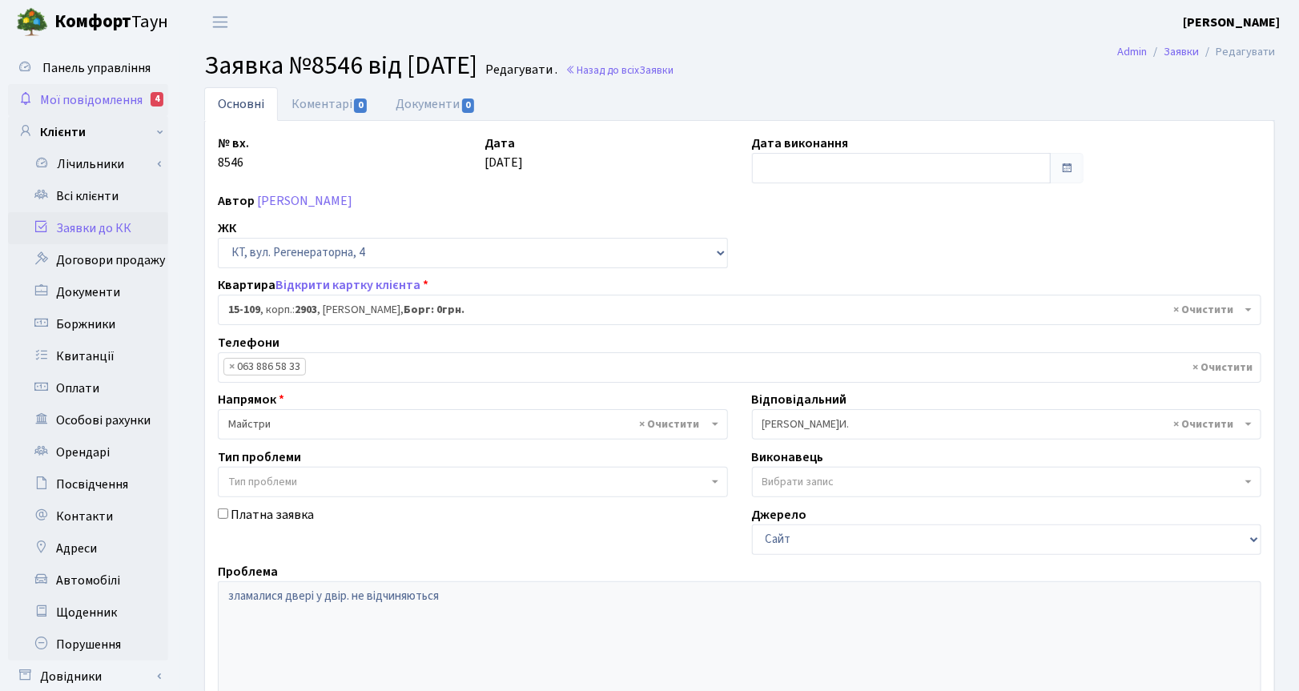
click at [78, 100] on span "Мої повідомлення" at bounding box center [91, 100] width 103 height 18
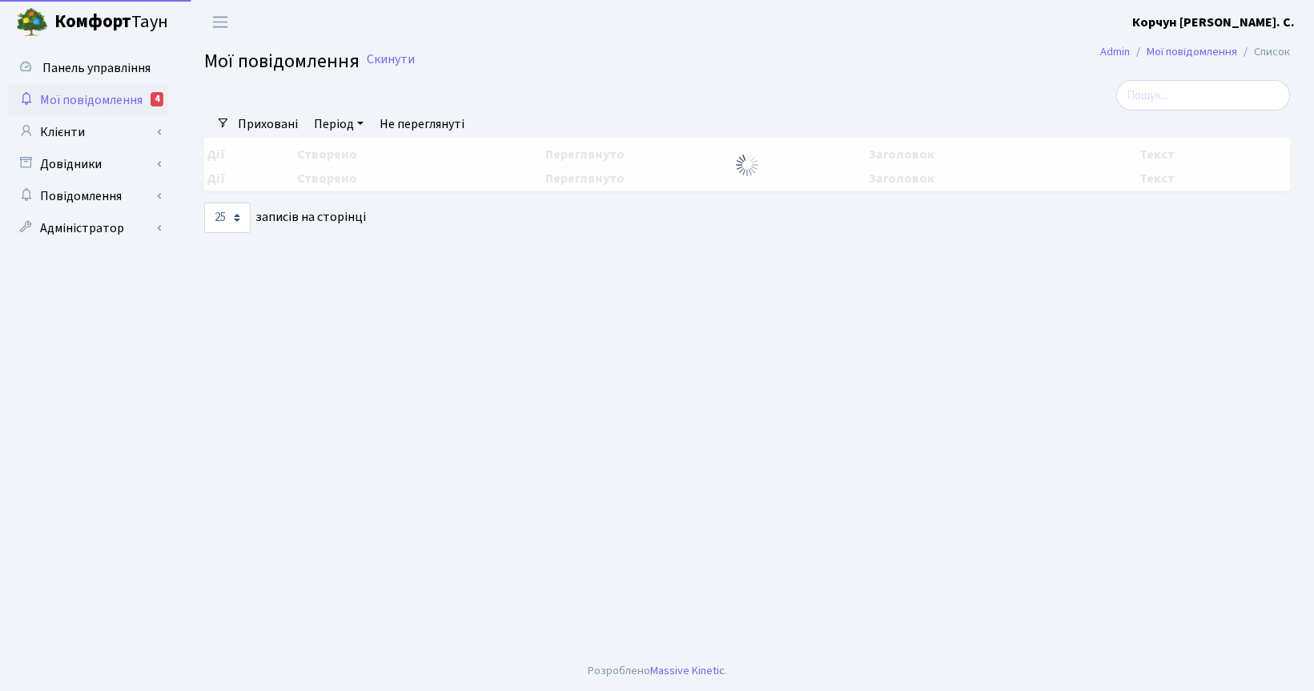
select select "25"
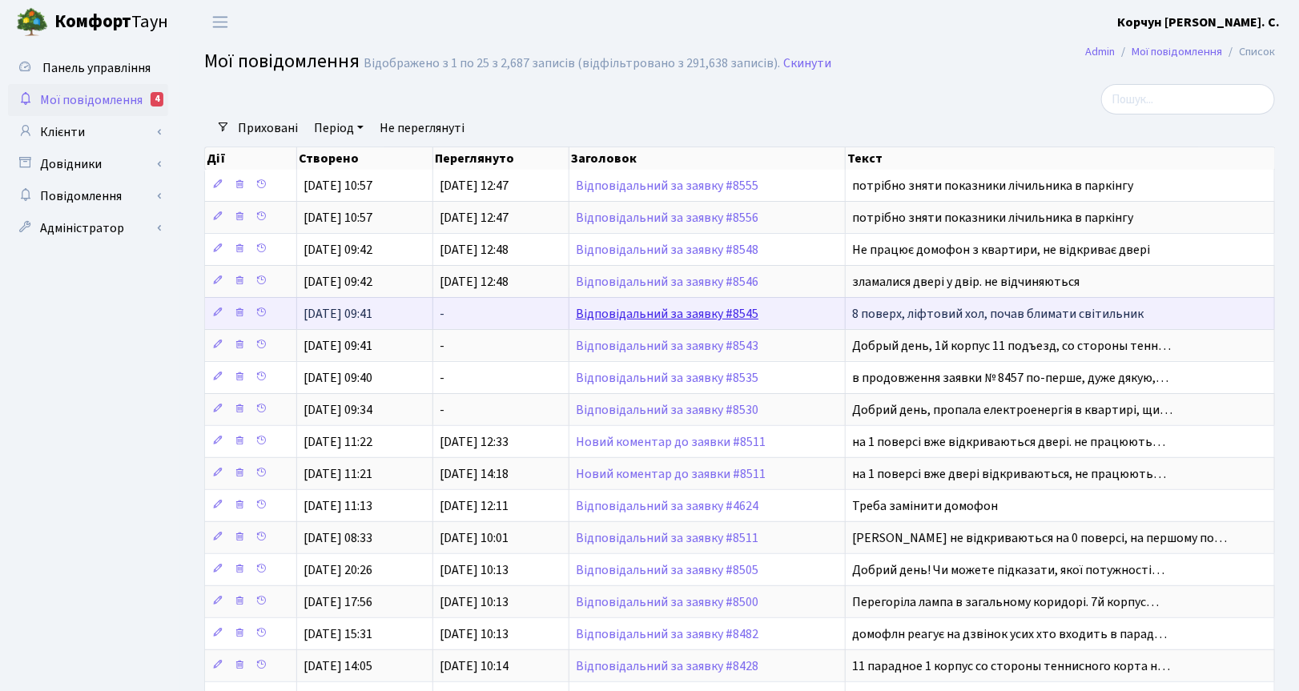
click at [653, 319] on link "Відповідальний за заявку #8545" at bounding box center [667, 314] width 183 height 18
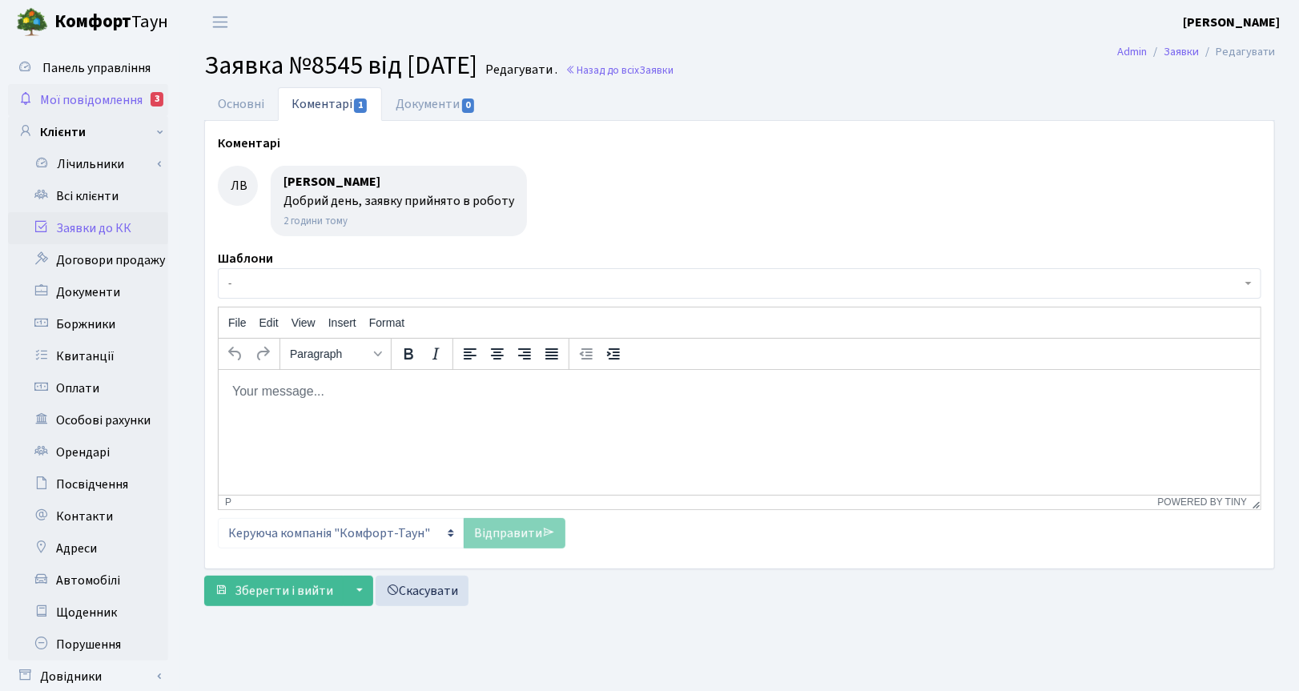
click at [86, 97] on span "Мої повідомлення" at bounding box center [91, 100] width 103 height 18
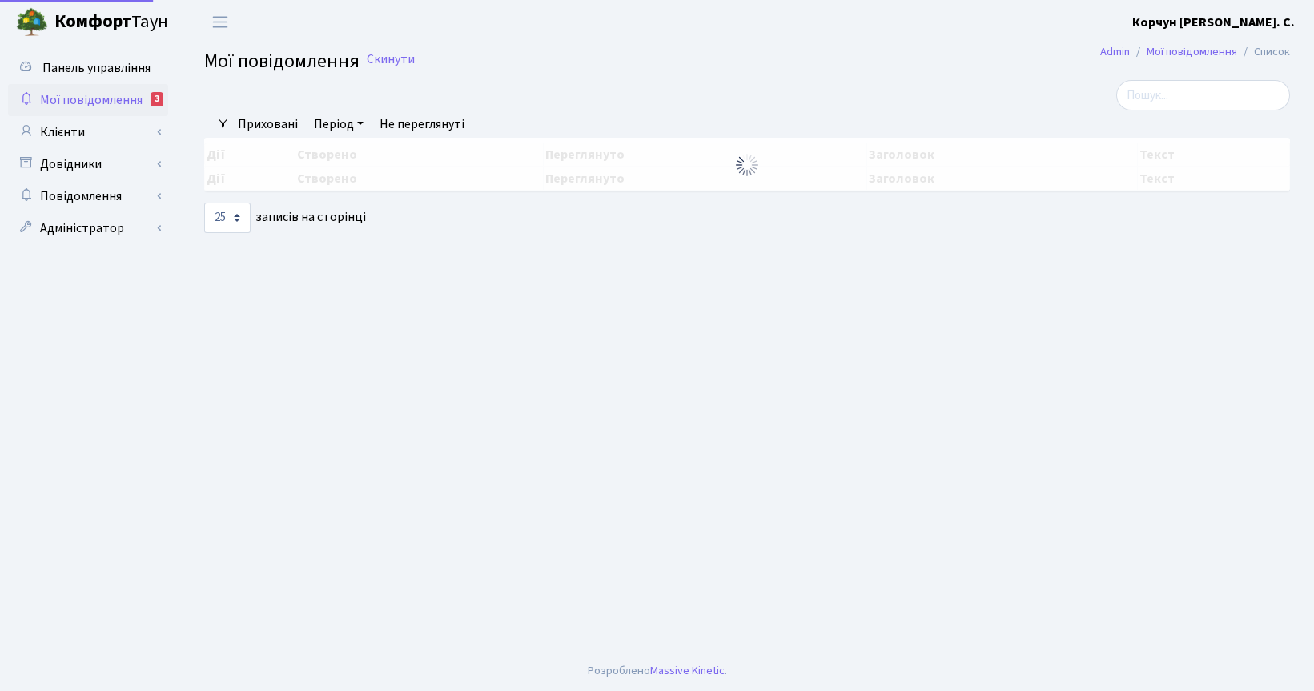
select select "25"
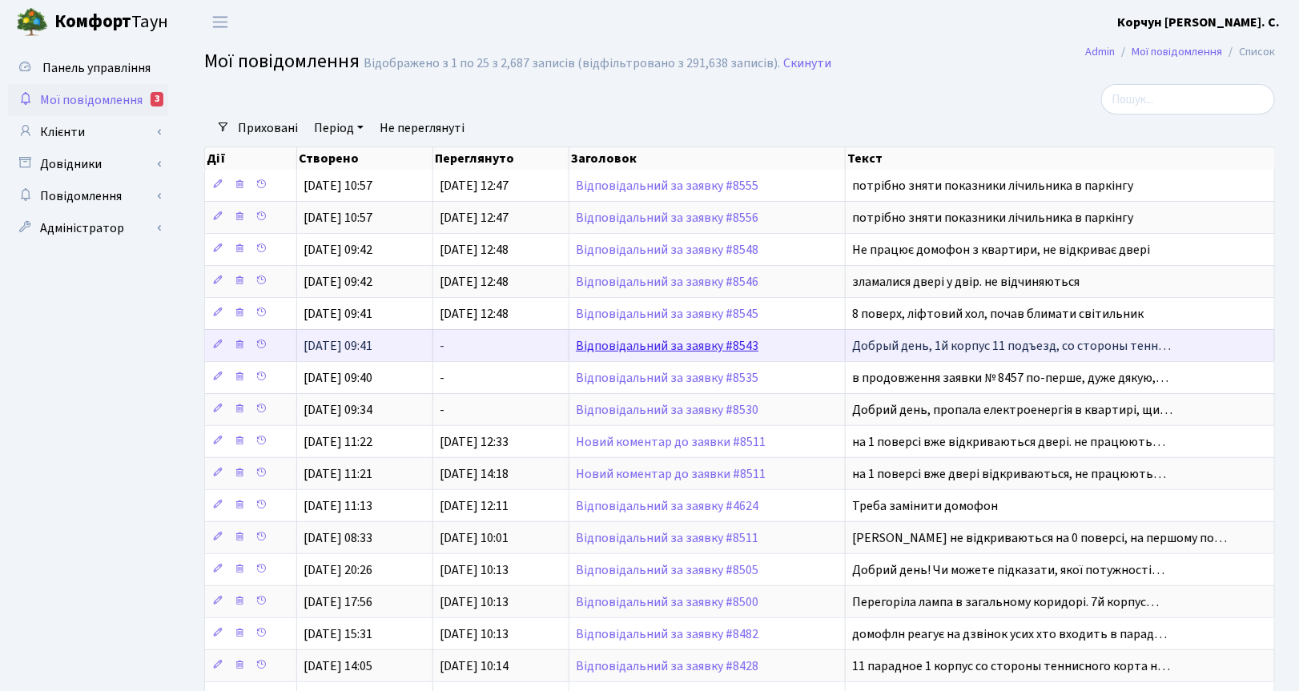
click at [645, 345] on link "Відповідальний за заявку #8543" at bounding box center [667, 346] width 183 height 18
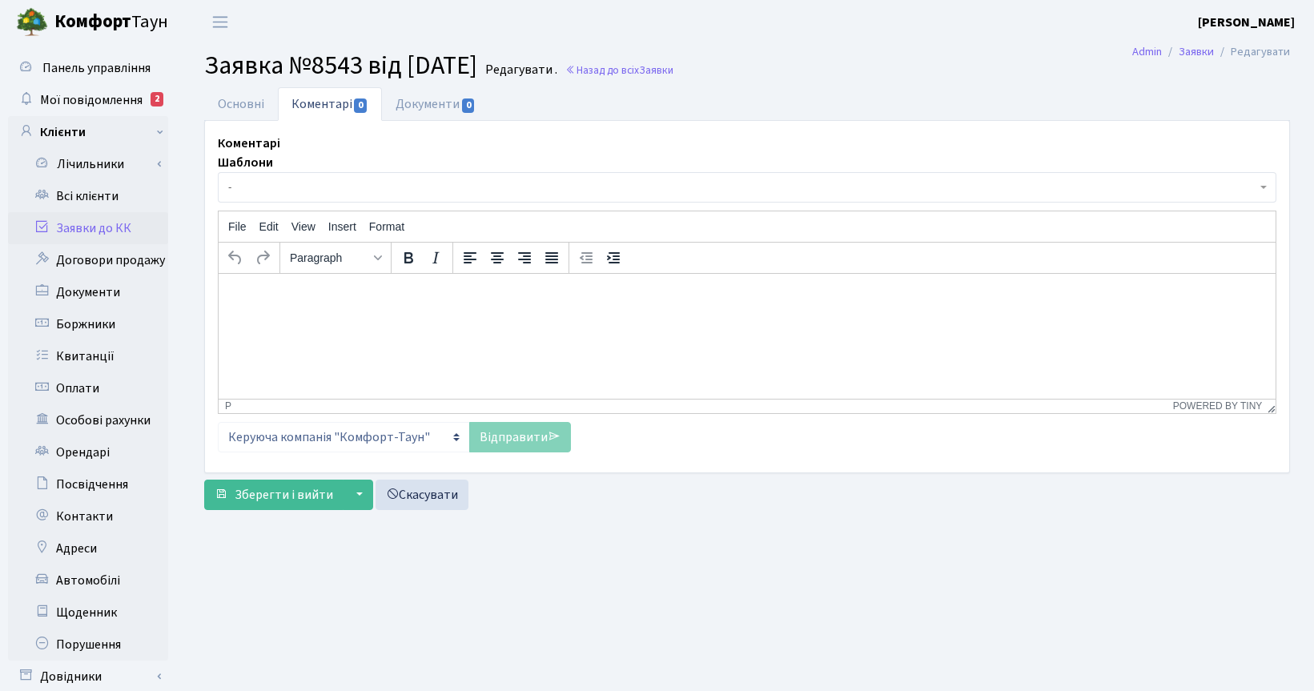
select select "476"
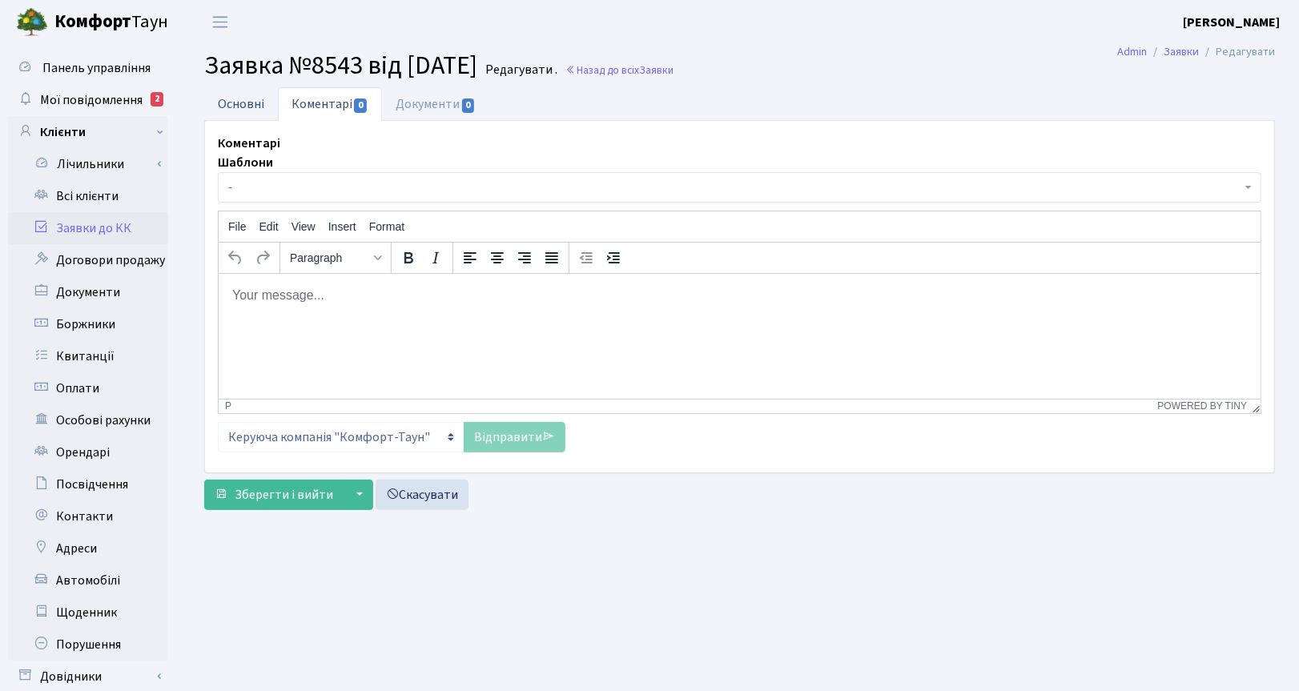
click at [228, 113] on link "Основні" at bounding box center [241, 103] width 74 height 33
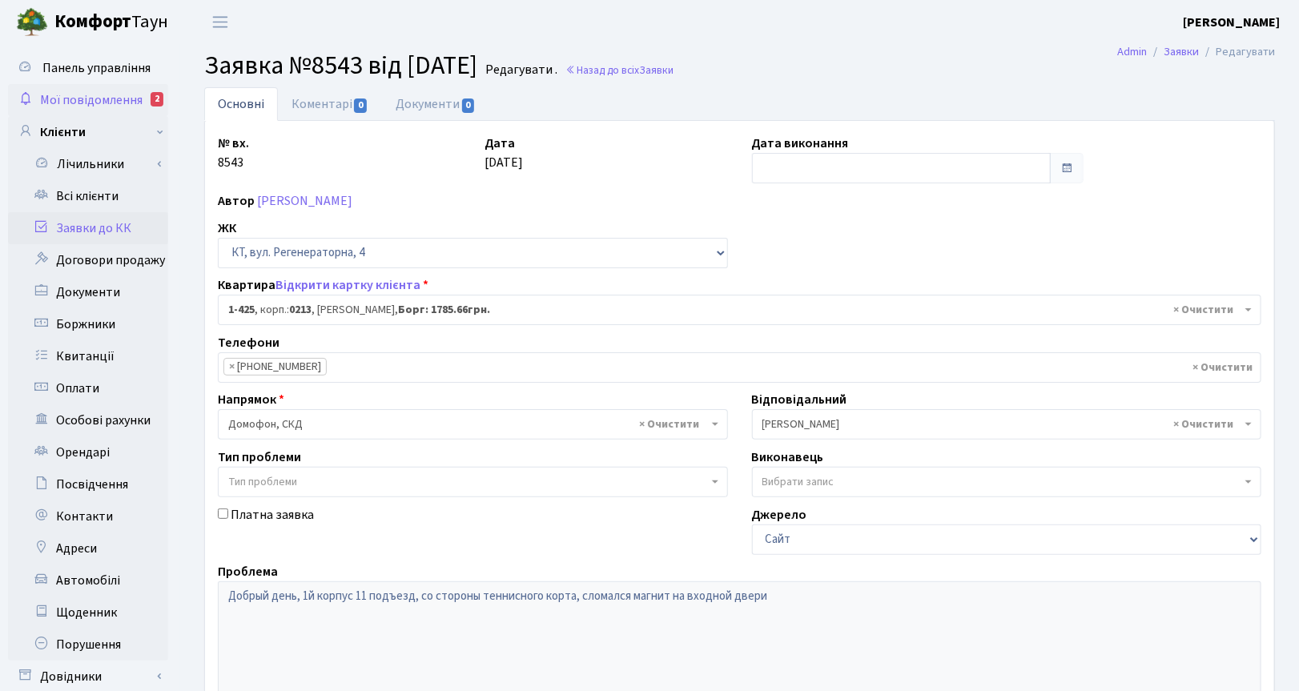
click at [70, 94] on span "Мої повідомлення" at bounding box center [91, 100] width 103 height 18
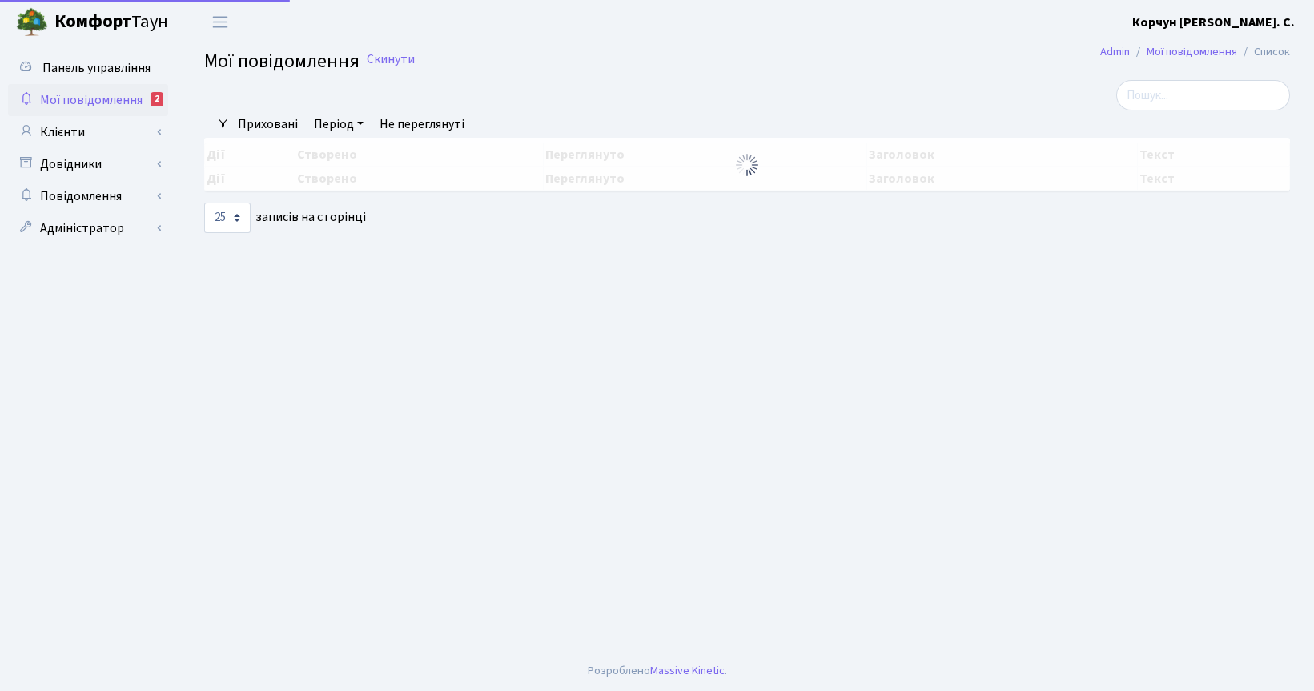
select select "25"
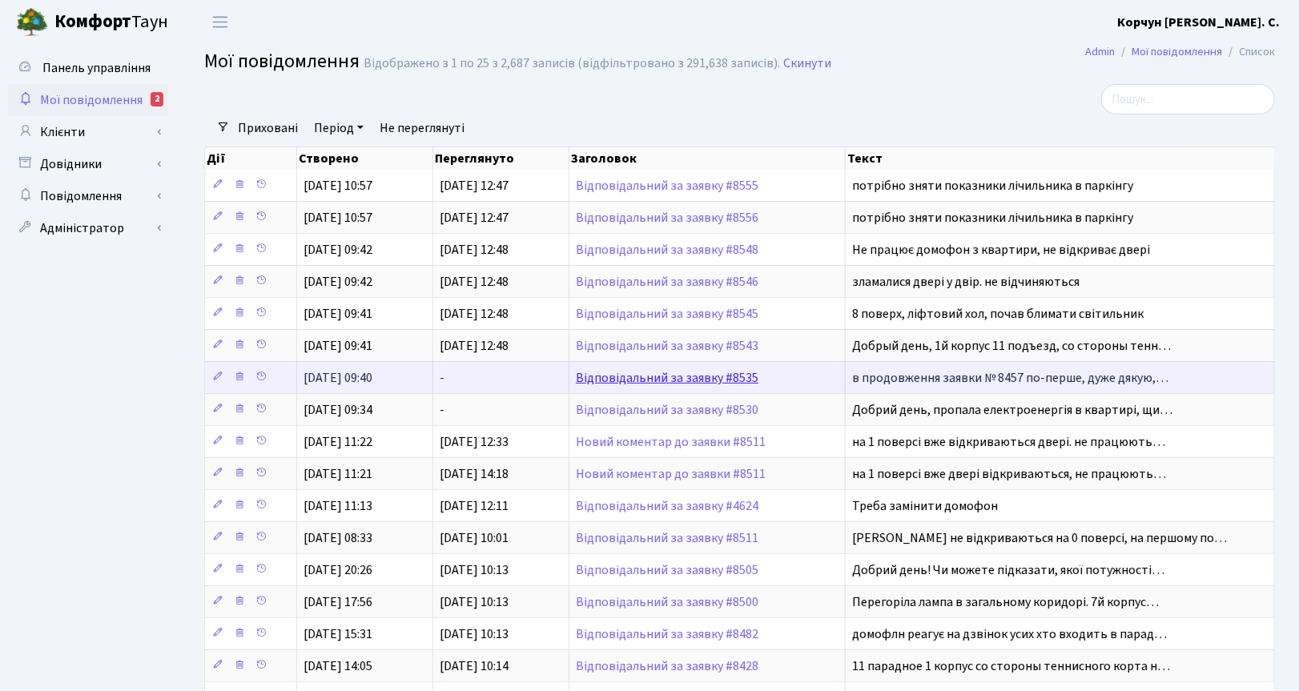
click at [662, 381] on link "Відповідальний за заявку #8535" at bounding box center [667, 378] width 183 height 18
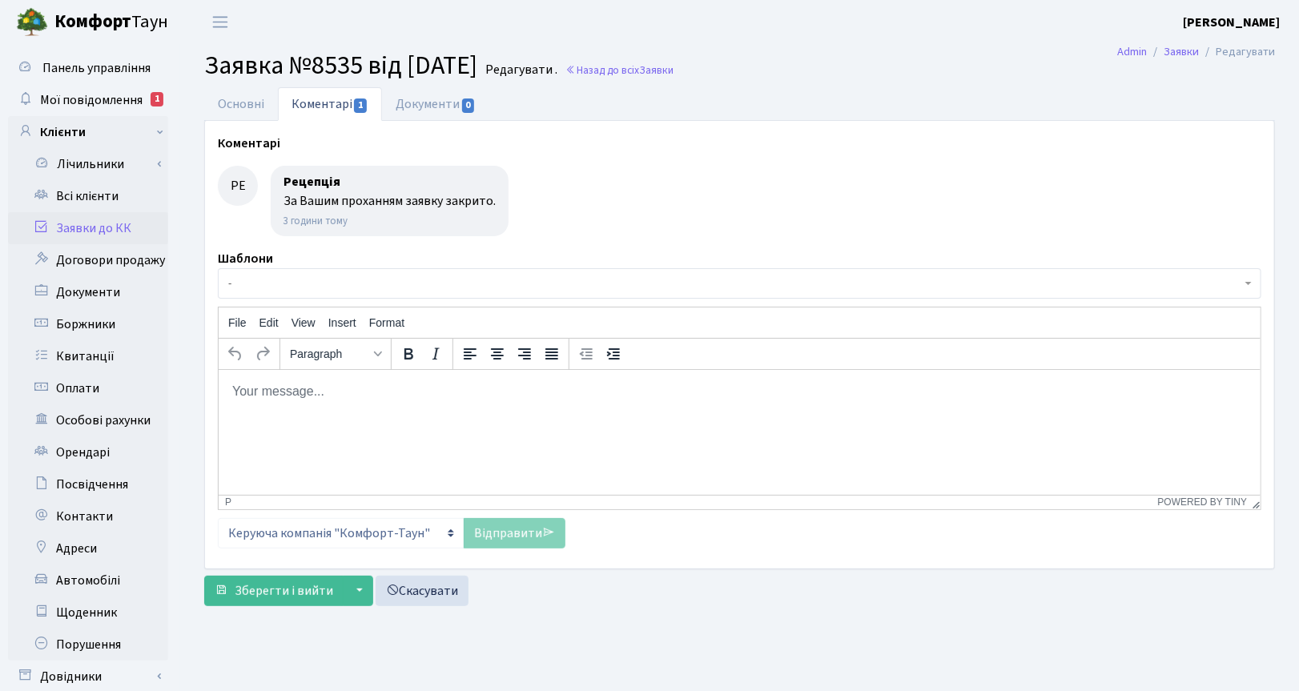
click at [908, 412] on html at bounding box center [739, 390] width 1042 height 43
click at [244, 94] on link "Основні" at bounding box center [241, 103] width 74 height 33
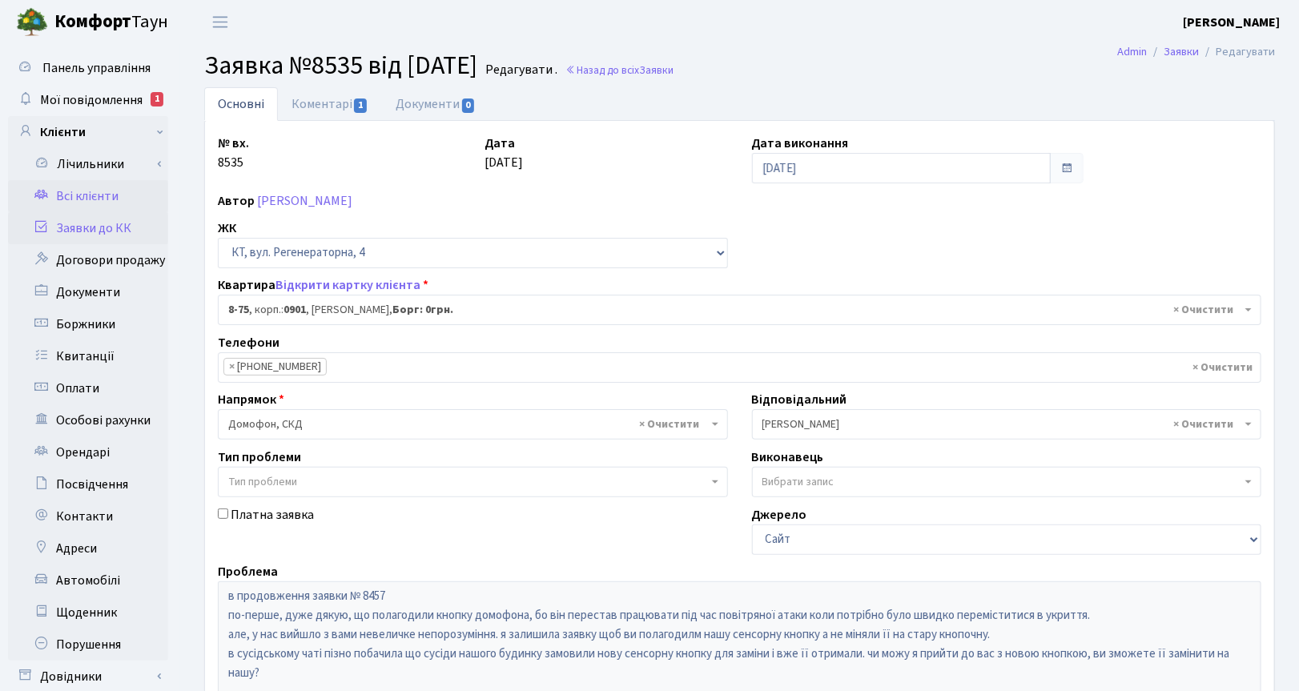
click at [80, 201] on link "Всі клієнти" at bounding box center [88, 196] width 160 height 32
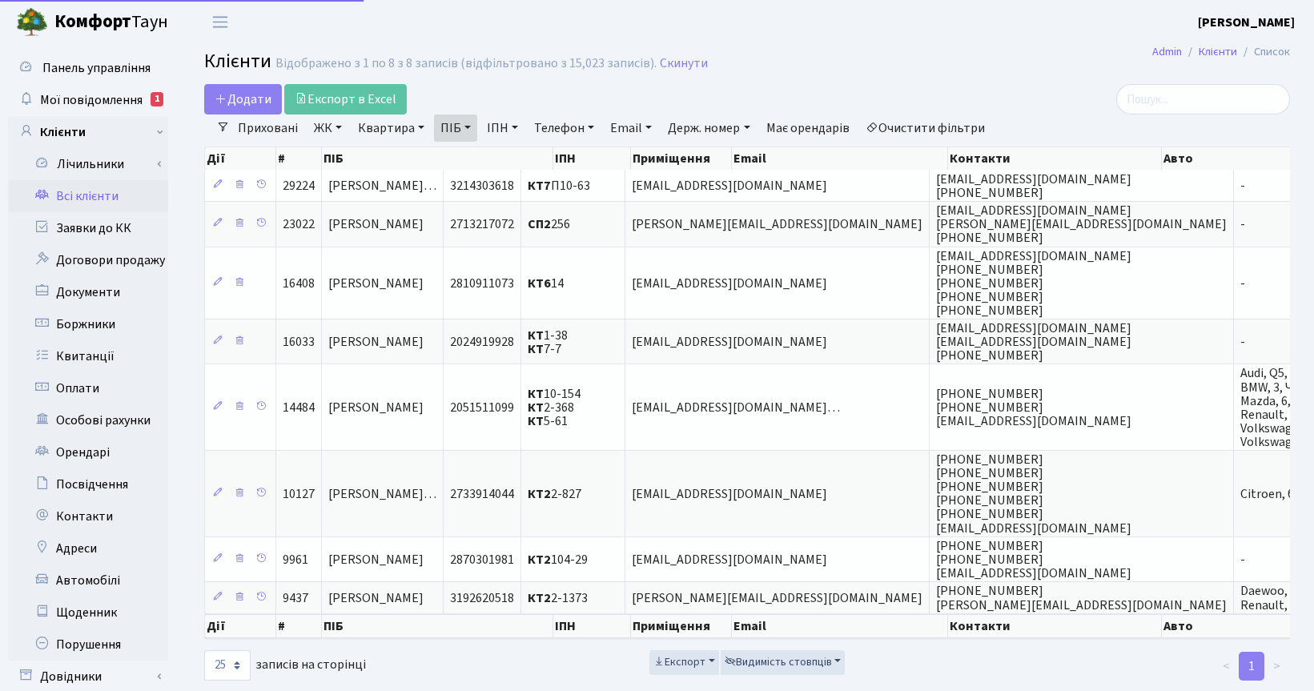
select select "25"
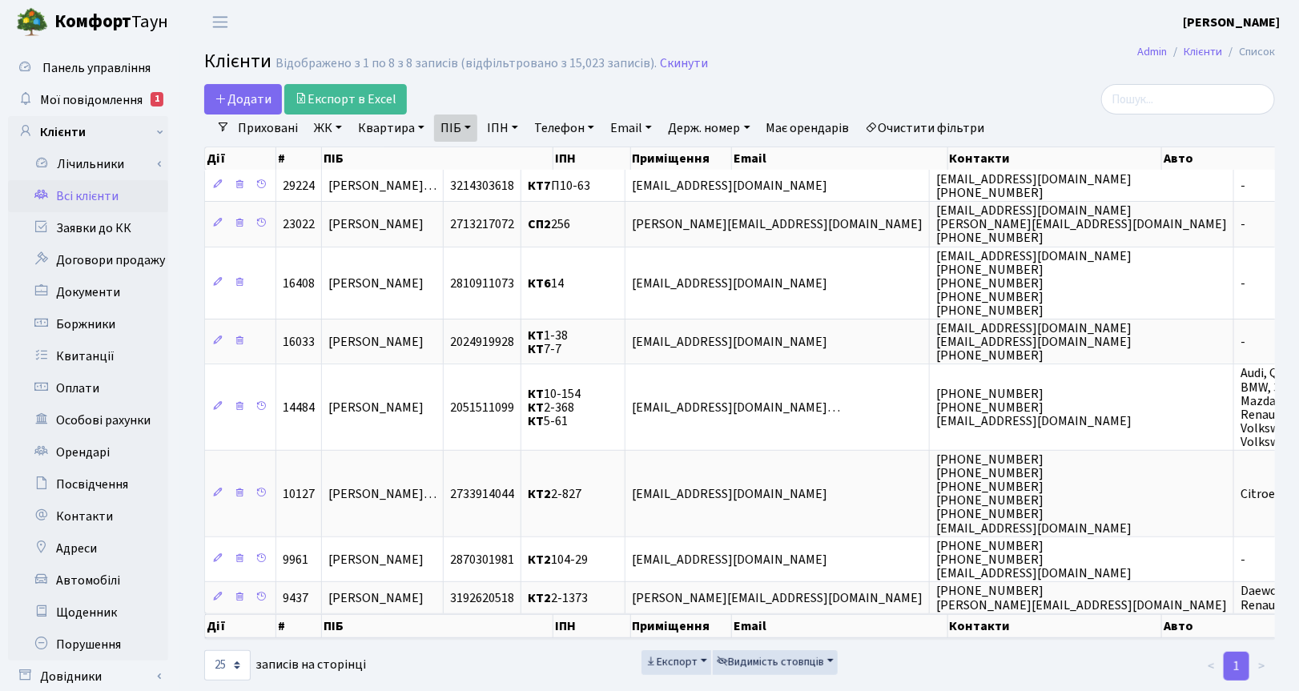
click at [469, 123] on link "ПІБ" at bounding box center [455, 128] width 43 height 27
drag, startPoint x: 549, startPoint y: 153, endPoint x: 443, endPoint y: 141, distance: 106.4
click at [547, 153] on icon at bounding box center [544, 159] width 13 height 13
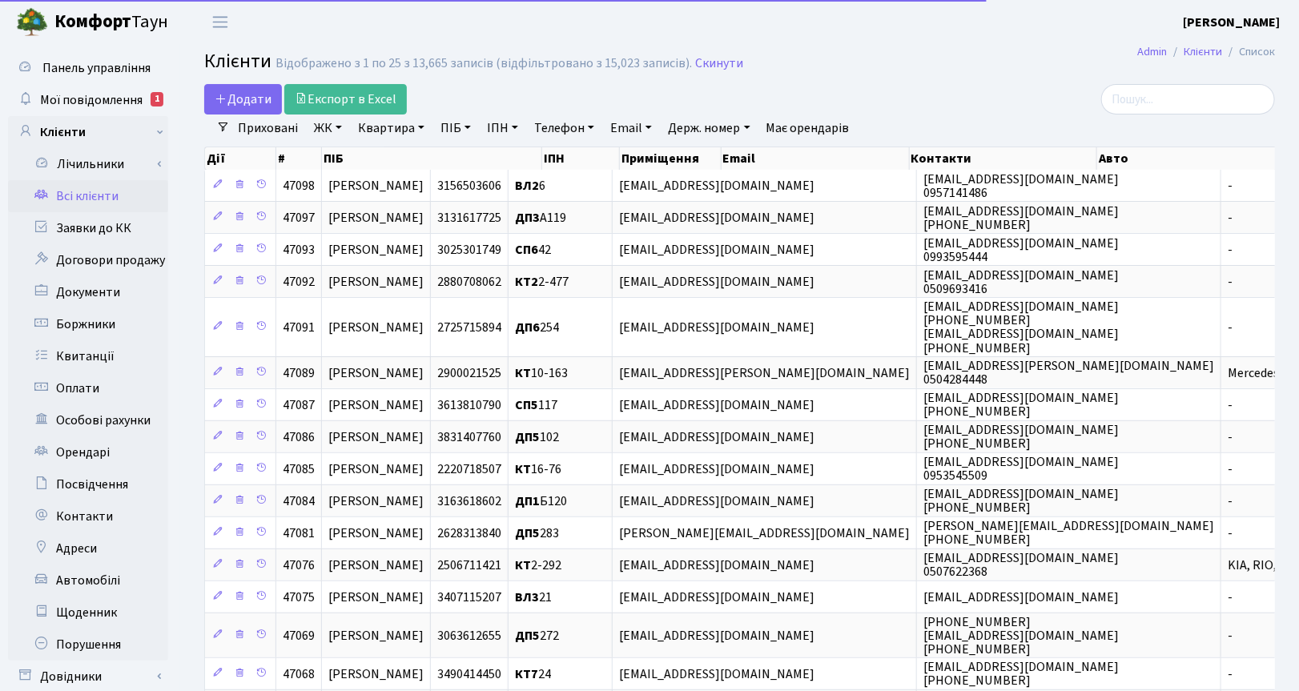
click at [403, 125] on link "Квартира" at bounding box center [391, 128] width 79 height 27
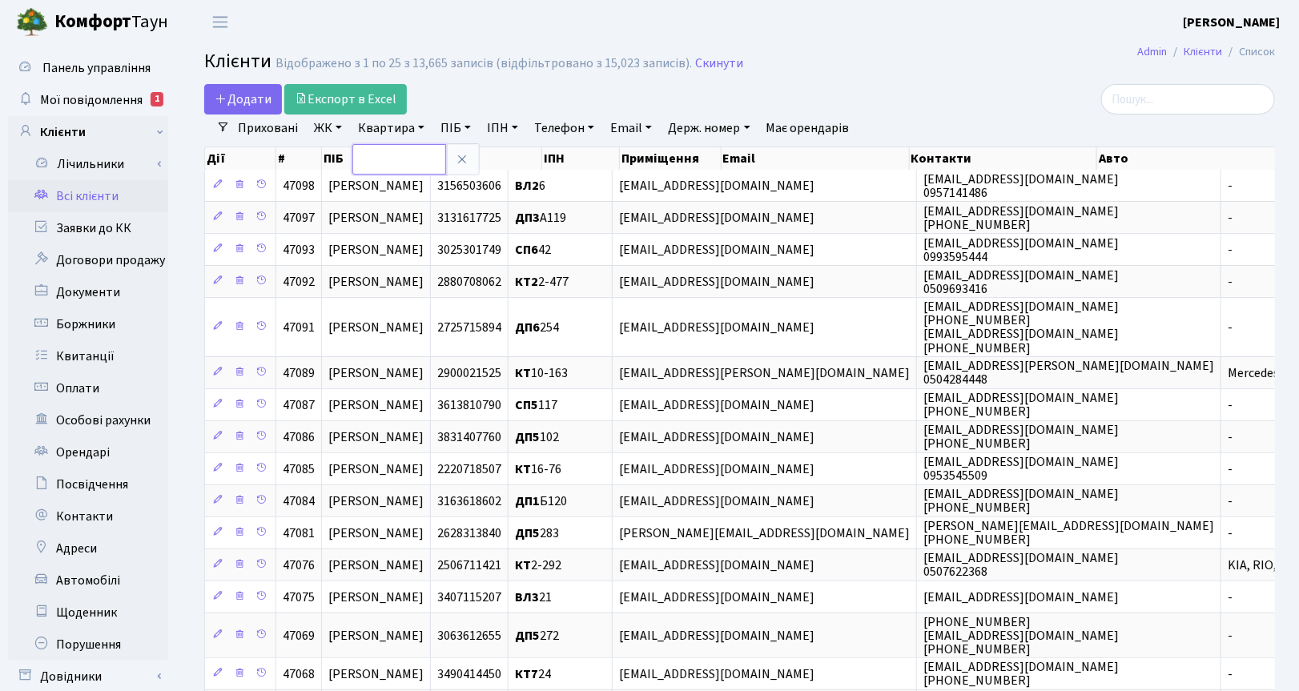
drag, startPoint x: 404, startPoint y: 154, endPoint x: 414, endPoint y: 156, distance: 9.9
click at [404, 154] on input "text" at bounding box center [399, 159] width 94 height 30
type input "5-175"
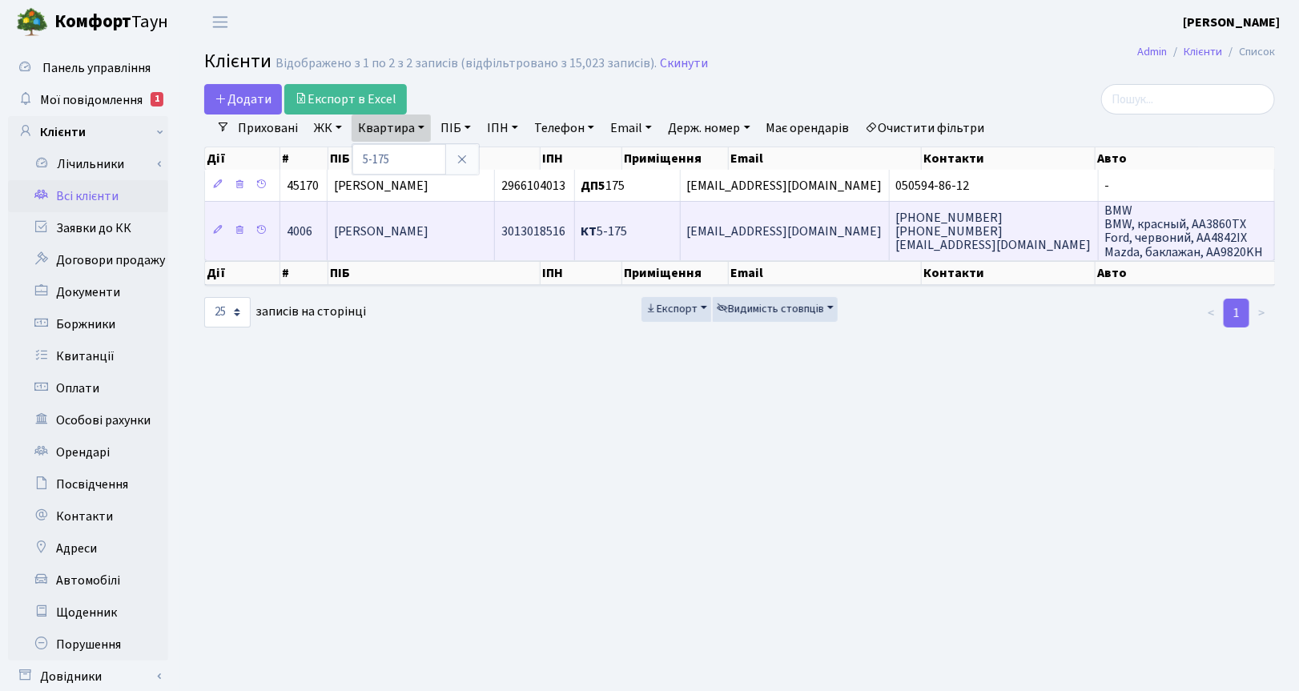
click at [429, 236] on span "[PERSON_NAME]" at bounding box center [381, 232] width 95 height 18
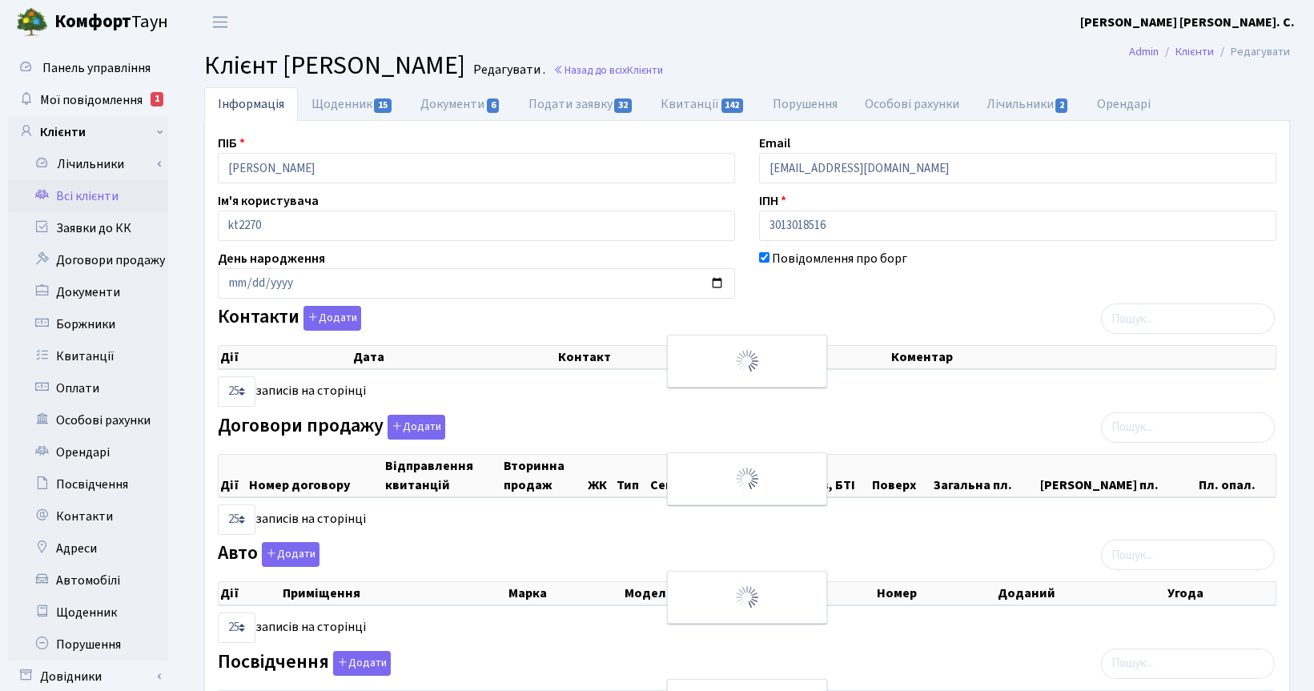
select select "25"
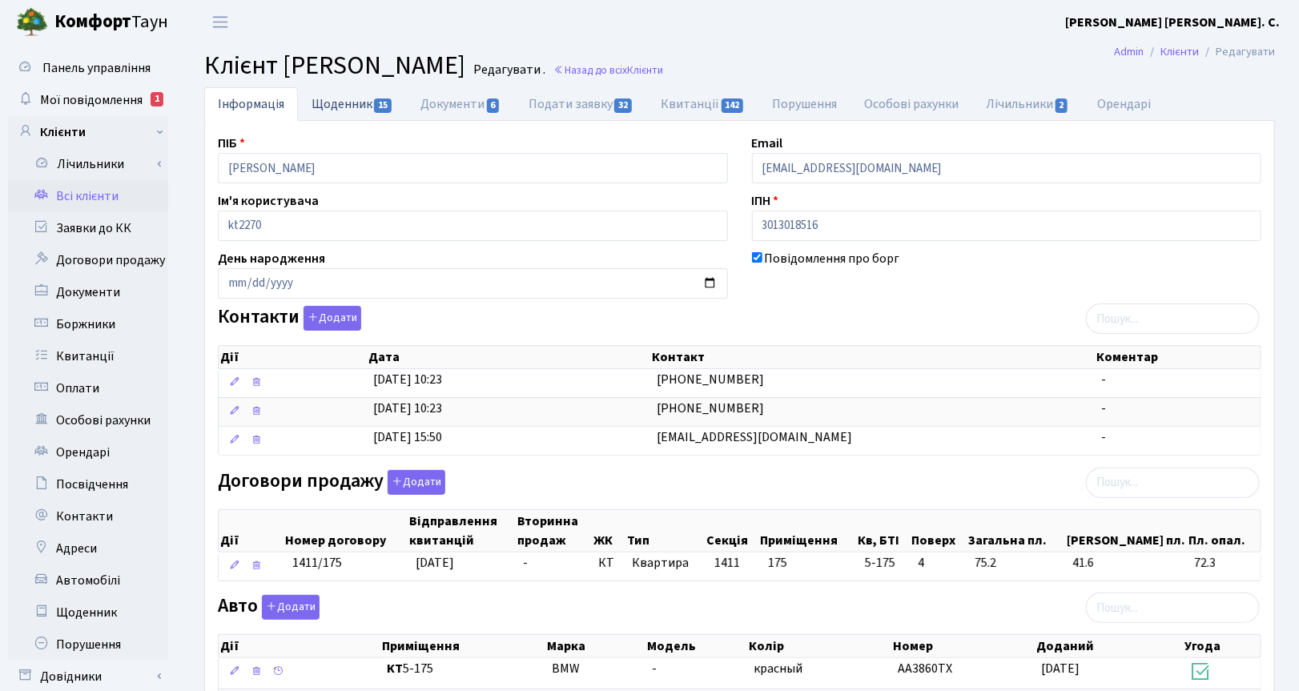
click at [358, 99] on link "Щоденник 15" at bounding box center [352, 103] width 109 height 33
select select "25"
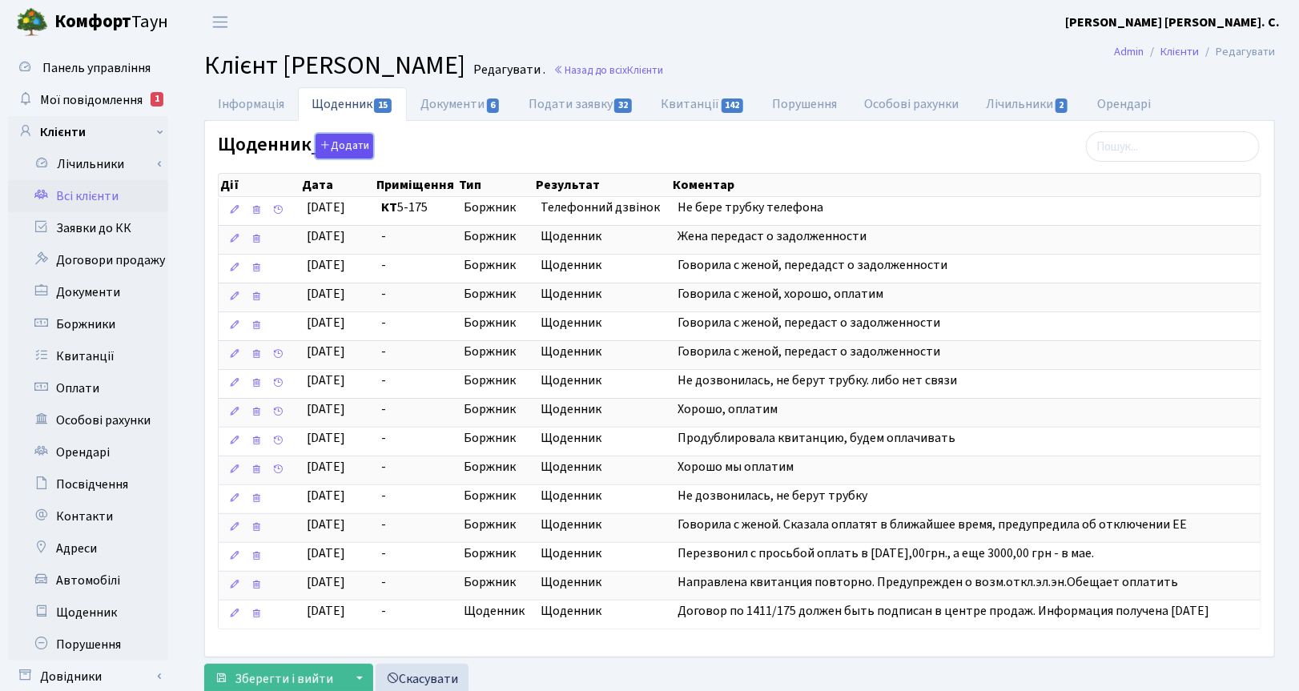
click at [340, 145] on button "Додати" at bounding box center [345, 146] width 58 height 25
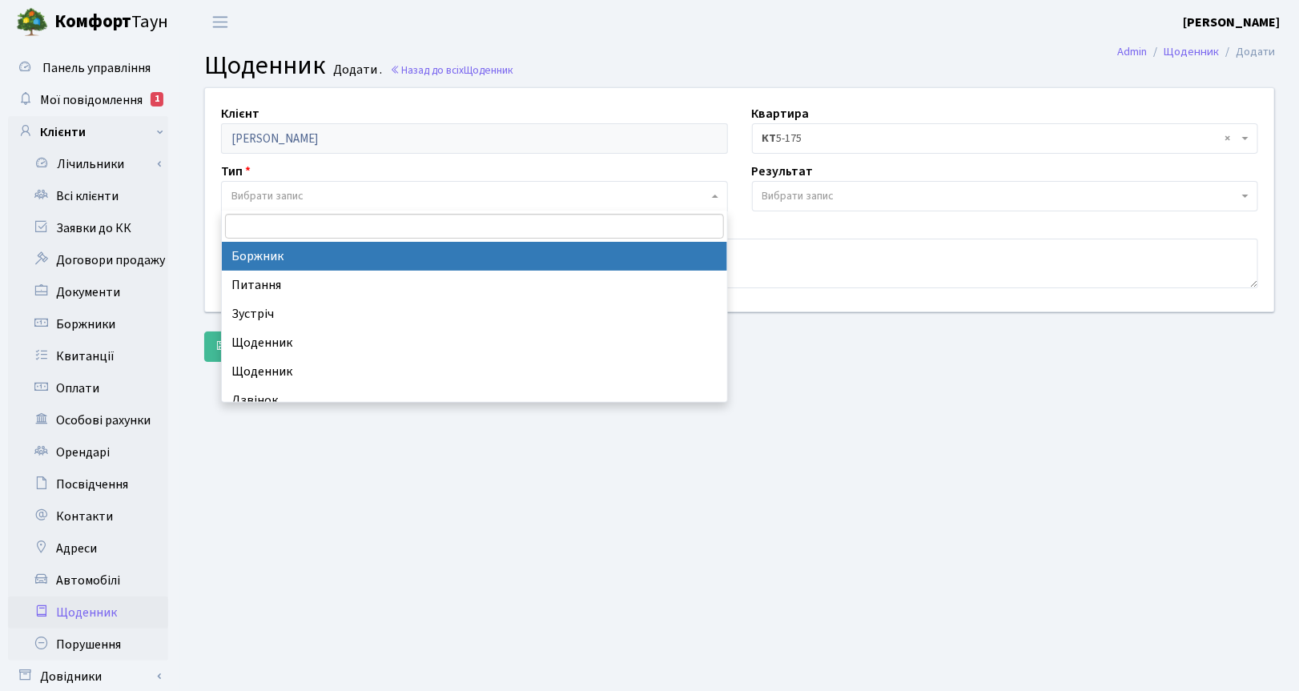
click at [249, 191] on span "Вибрати запис" at bounding box center [267, 196] width 72 height 16
select select "189"
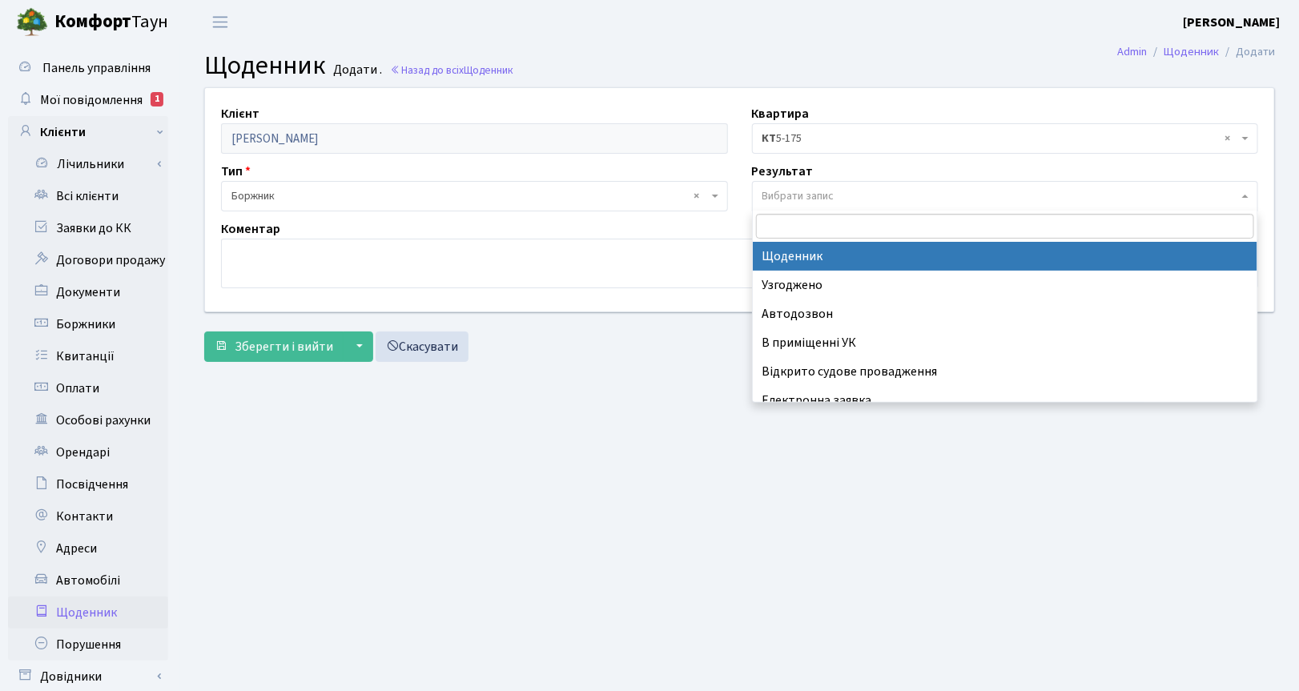
click at [782, 189] on span "Вибрати запис" at bounding box center [798, 196] width 72 height 16
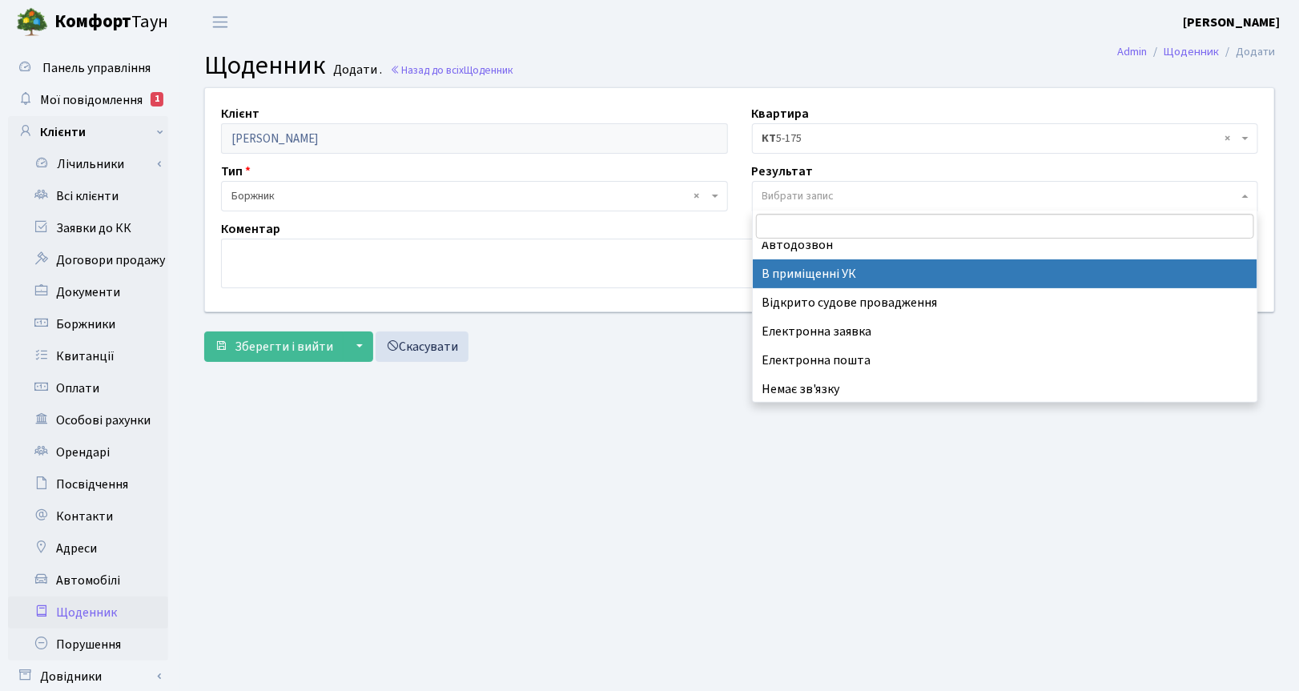
scroll to position [99, 0]
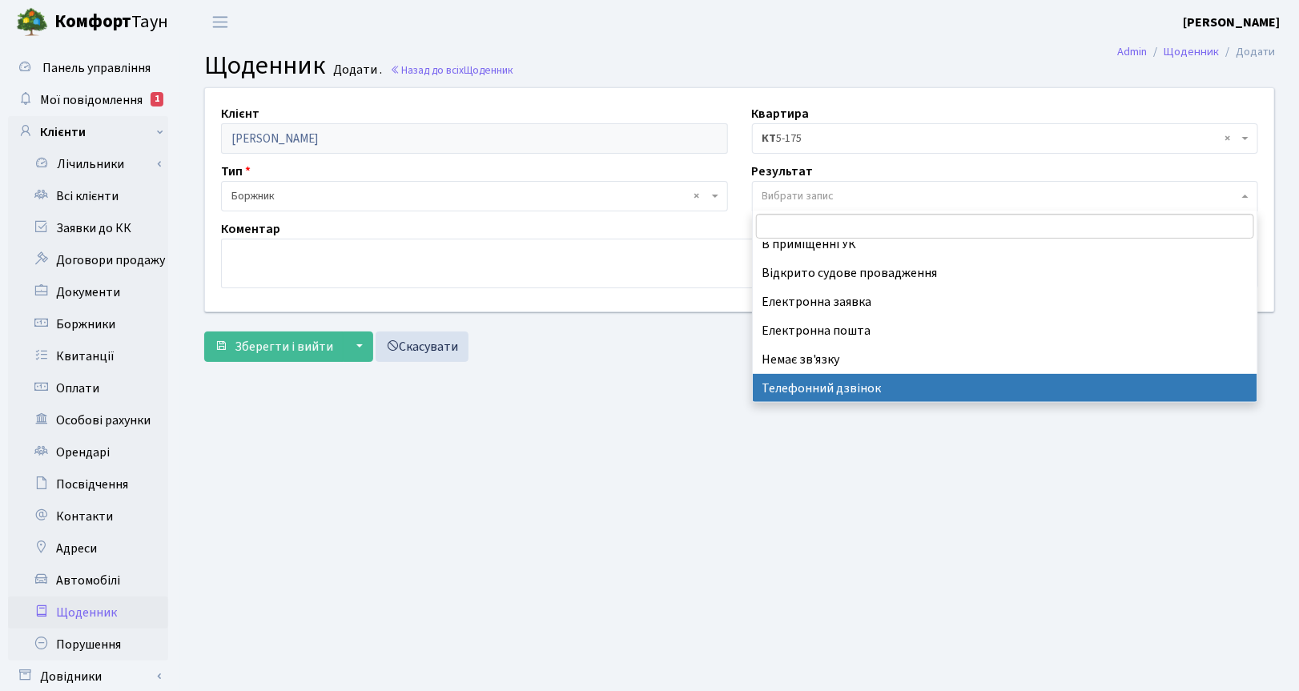
select select "196"
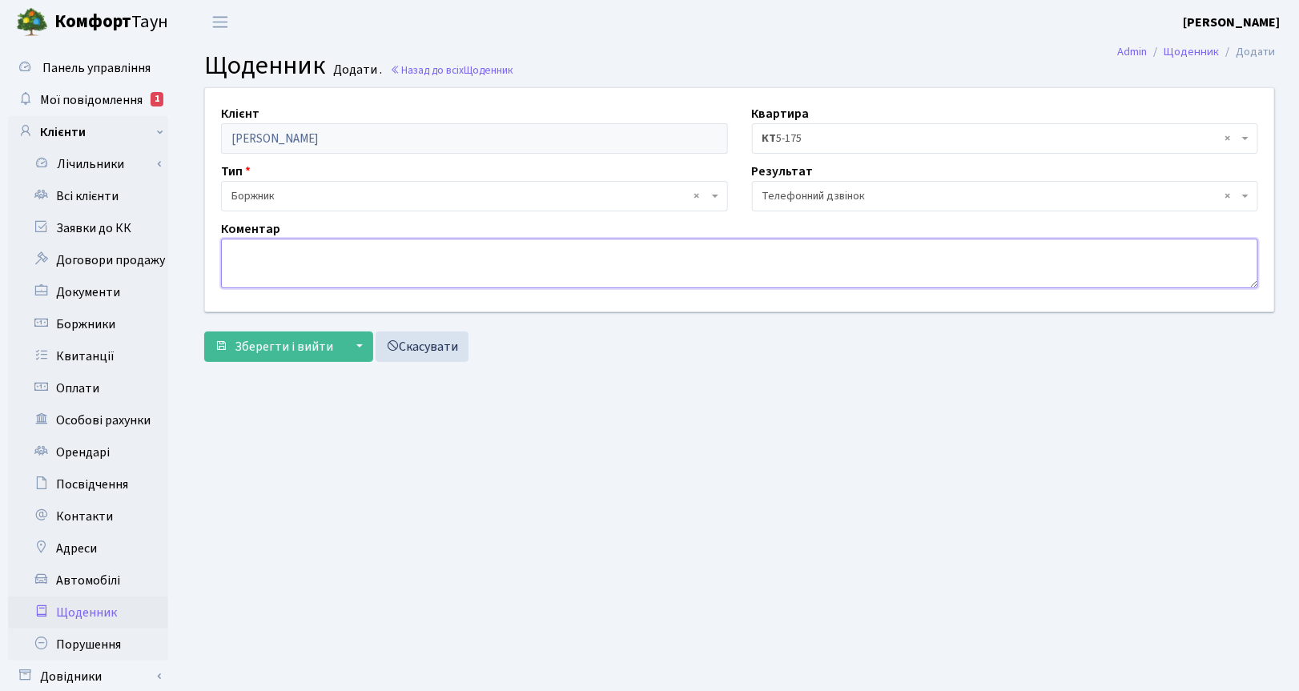
click at [277, 257] on textarea at bounding box center [739, 264] width 1037 height 50
click at [268, 245] on textarea "Разве єто долг!!" at bounding box center [739, 264] width 1037 height 50
click at [331, 253] on textarea "Разве это долг!!" at bounding box center [739, 264] width 1037 height 50
click at [362, 252] on textarea "Разве это долг!! - обіцяє закинути половину найблж.часом" at bounding box center [739, 264] width 1037 height 50
click at [509, 253] on textarea "Разве это долг!! - обіцяє "закинути" половину найблж.часом" at bounding box center [739, 264] width 1037 height 50
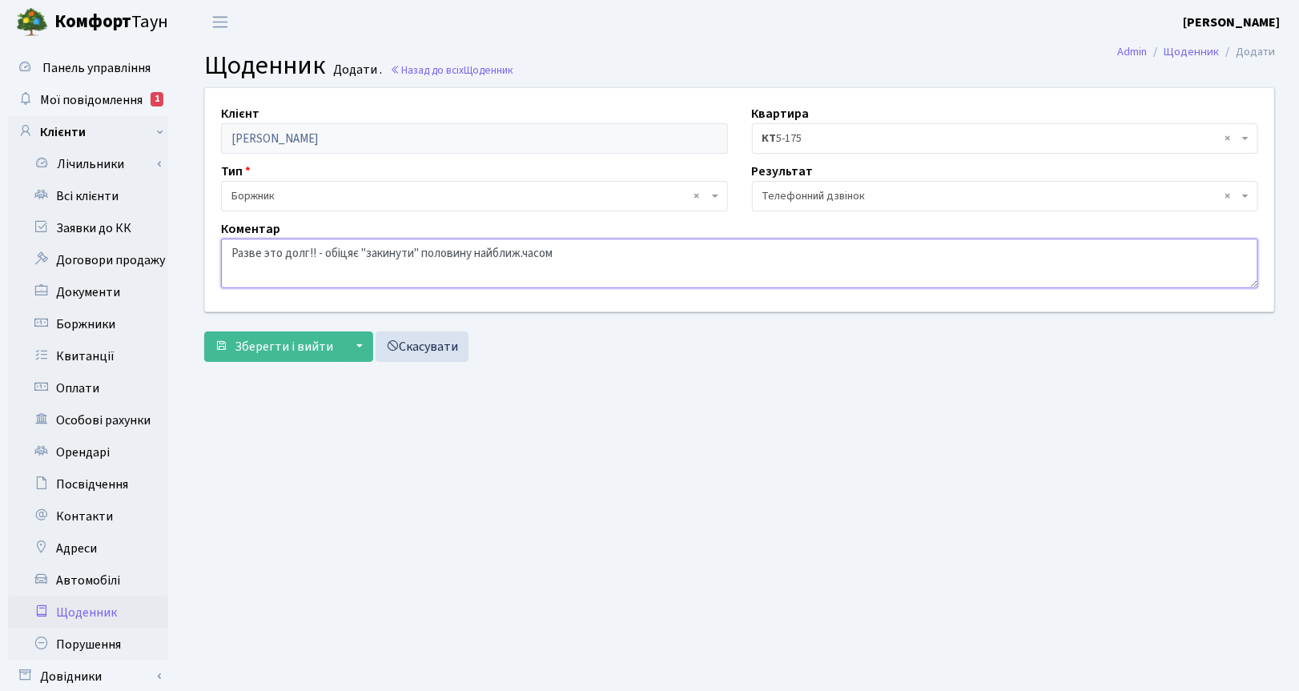
click at [565, 252] on textarea "Разве это долг!! - обіцяє "закинути" половину найближ.часом" at bounding box center [739, 264] width 1037 height 50
type textarea "Разве это долг!! - обіцяє "закинути" половину найближ.часом."
click at [274, 353] on span "Зберегти і вийти" at bounding box center [284, 347] width 99 height 18
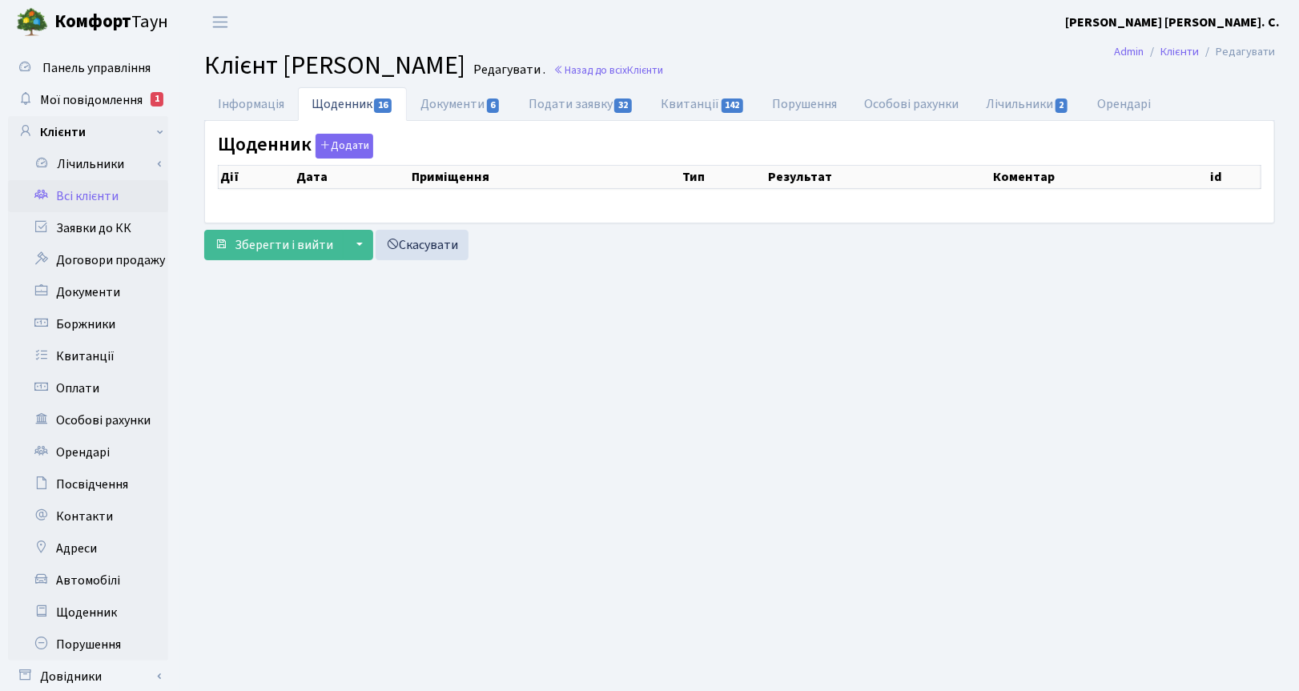
select select "25"
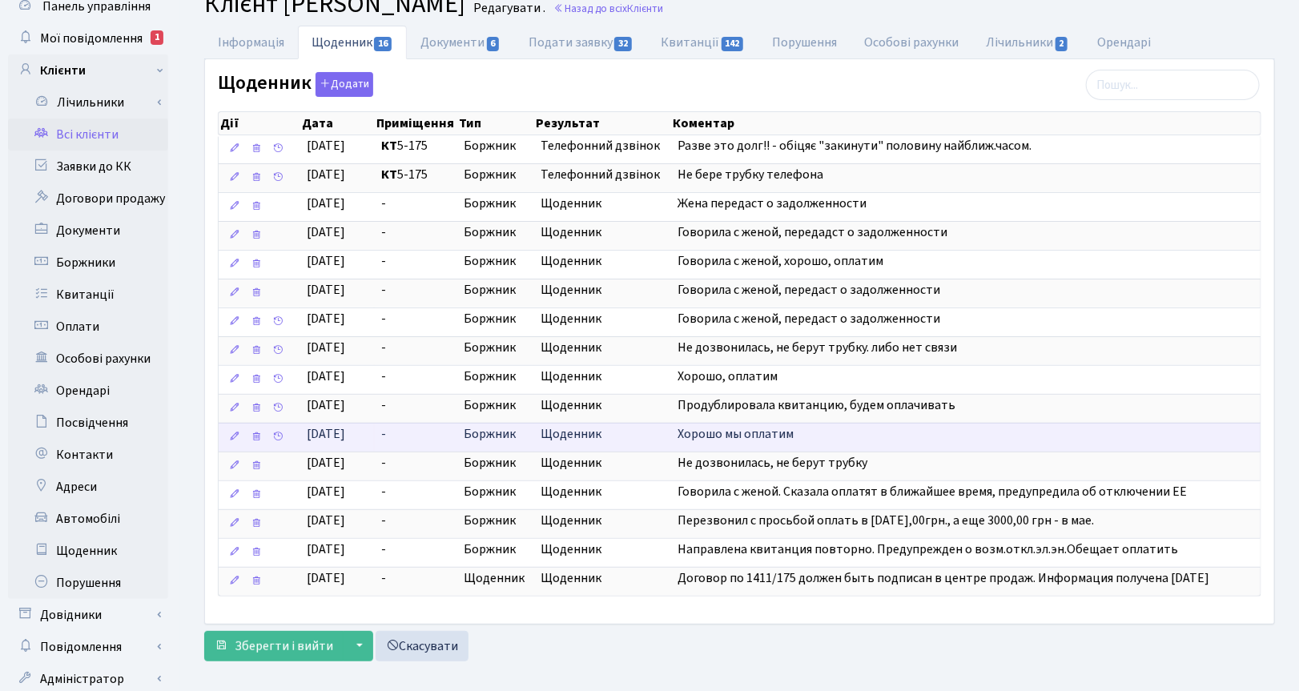
scroll to position [112, 0]
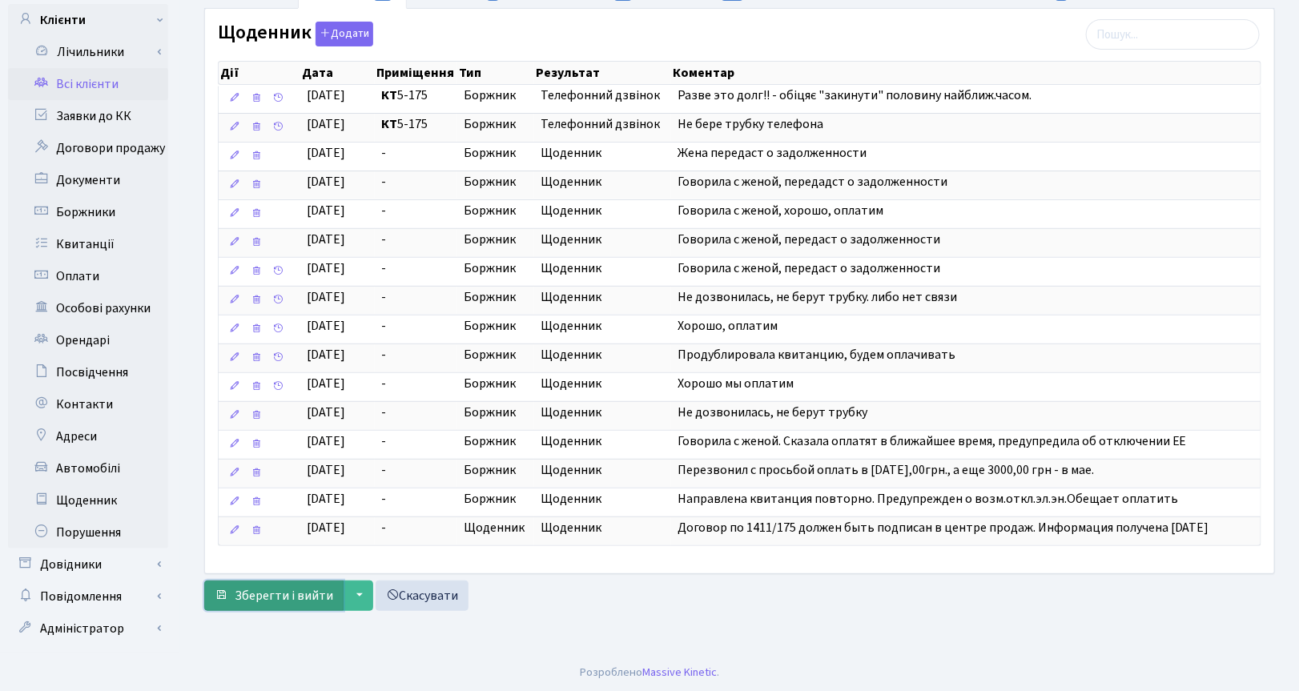
click at [277, 605] on span "Зберегти і вийти" at bounding box center [284, 596] width 99 height 18
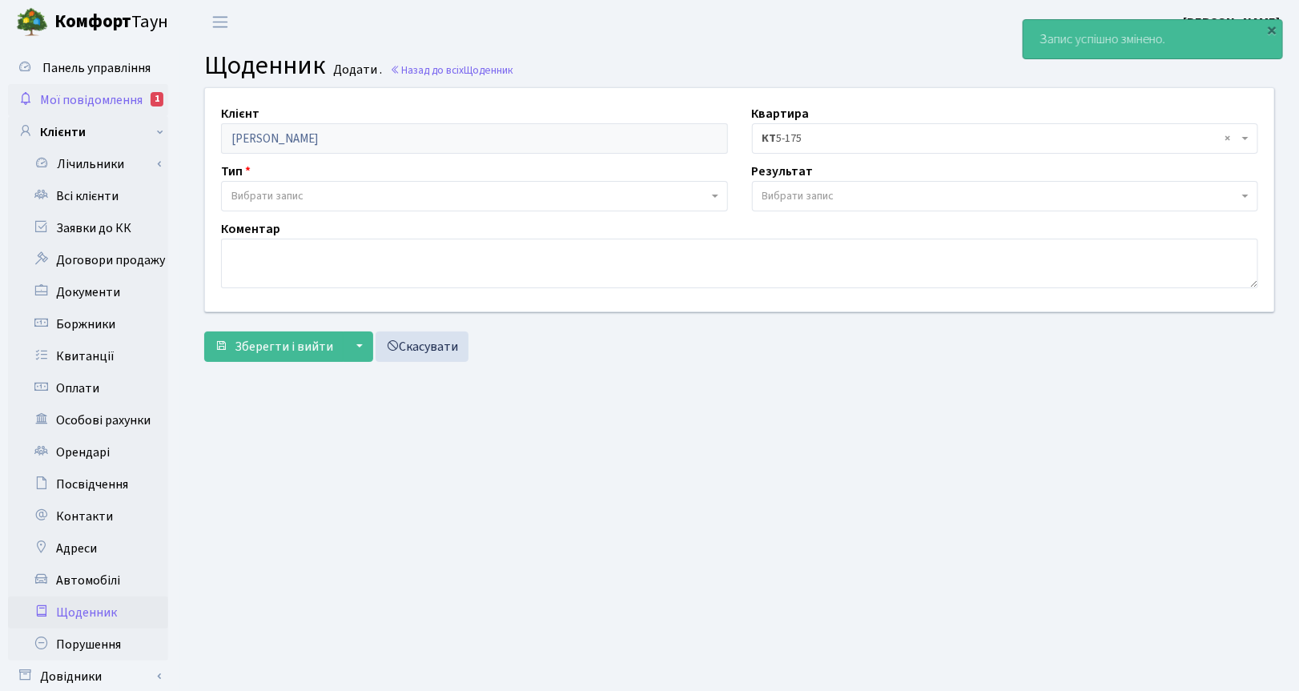
click at [74, 94] on span "Мої повідомлення" at bounding box center [91, 100] width 103 height 18
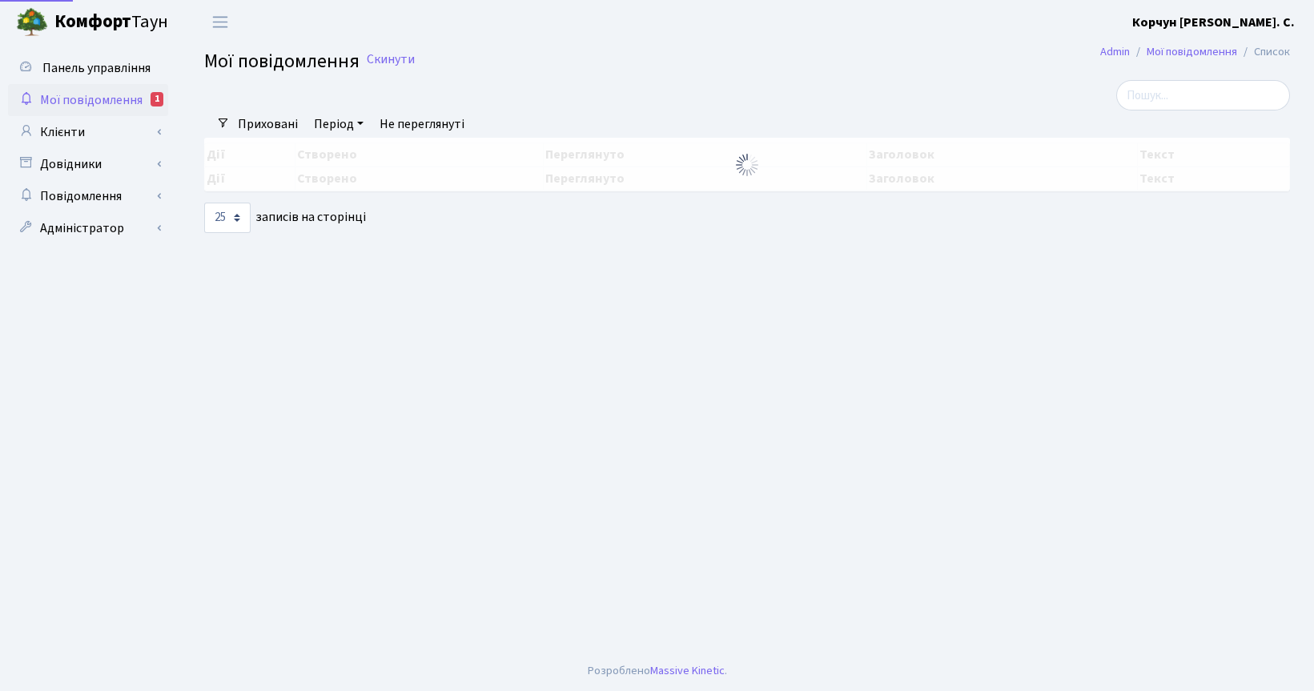
select select "25"
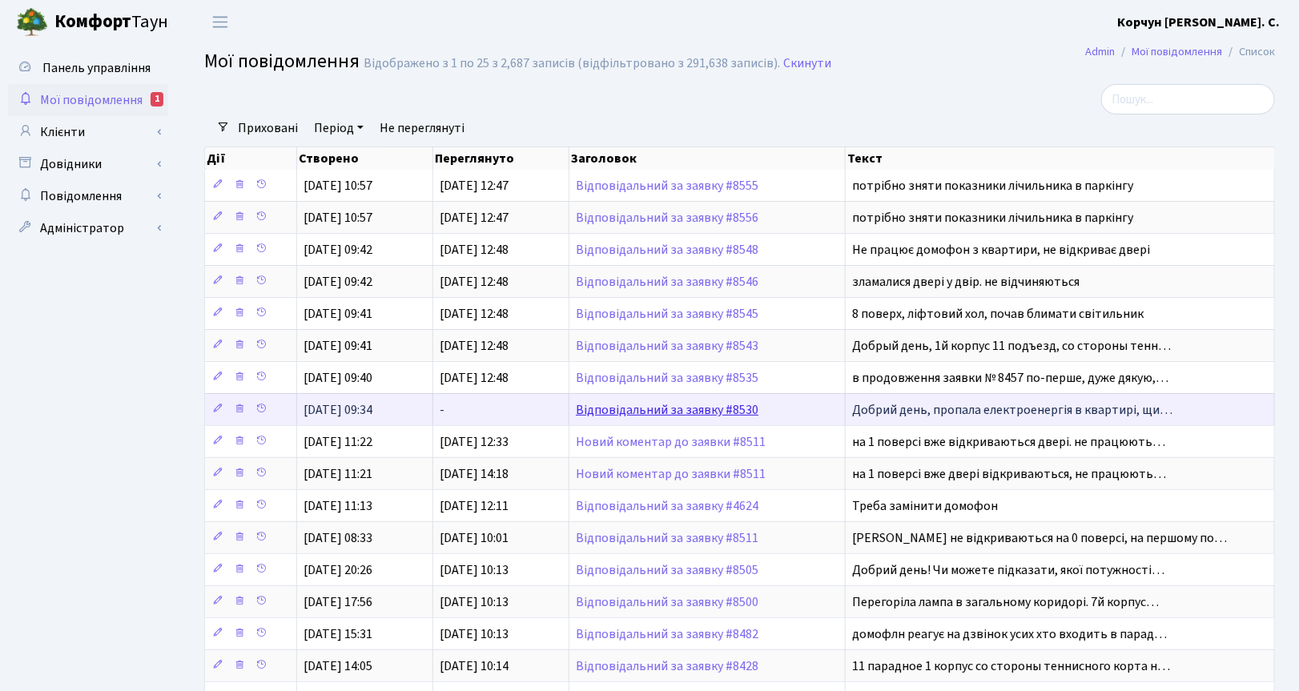
click at [637, 417] on link "Відповідальний за заявку #8530" at bounding box center [667, 410] width 183 height 18
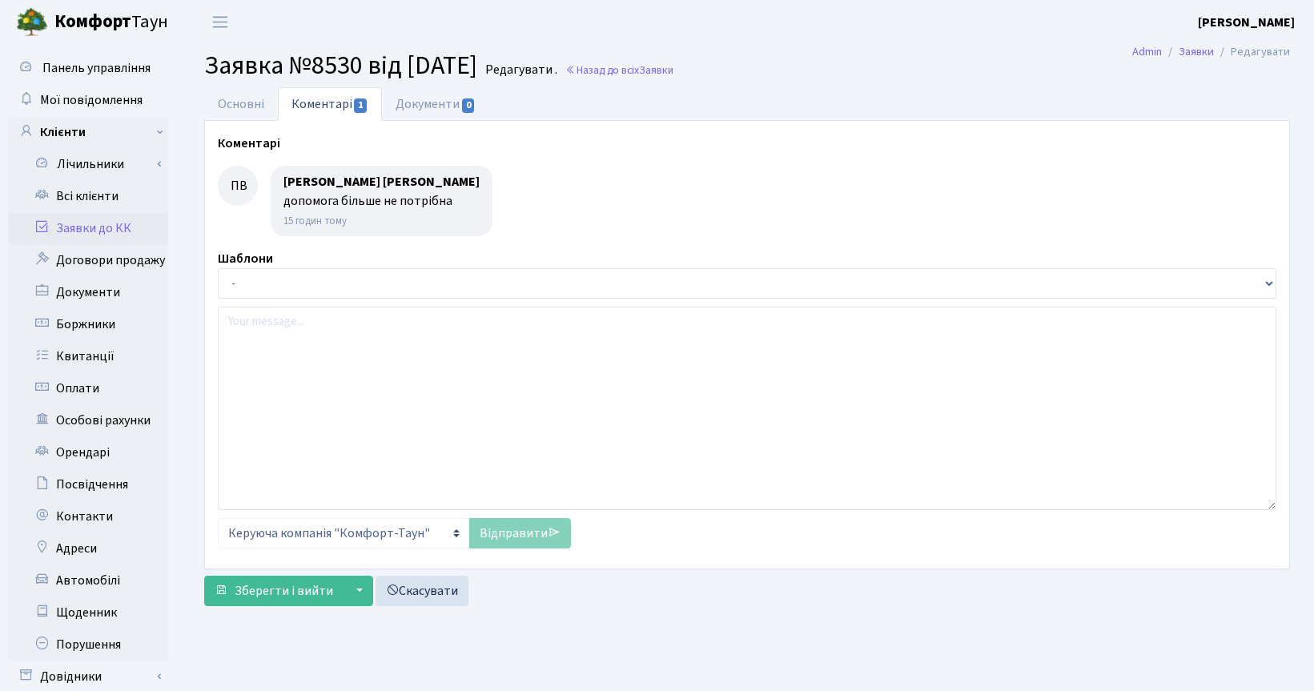
select select "7116"
select select "29"
type input "[DATE]"
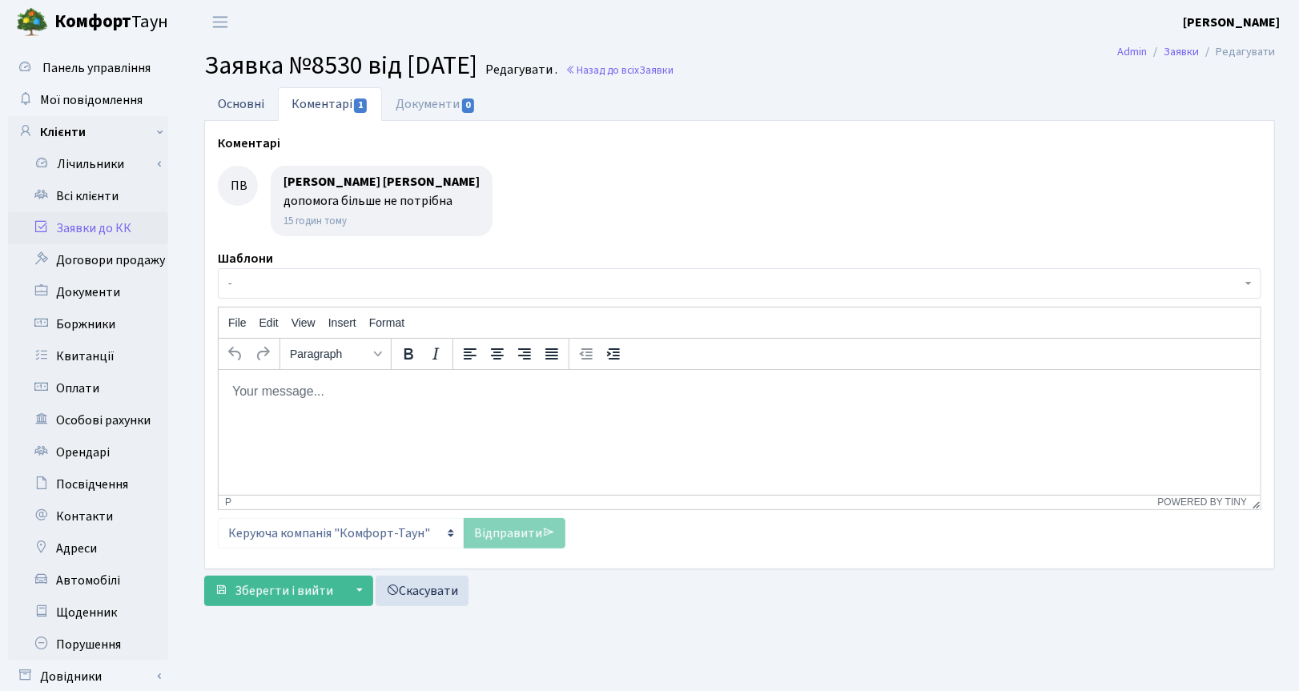
click at [232, 98] on link "Основні" at bounding box center [241, 103] width 74 height 33
